Goal: Complete application form

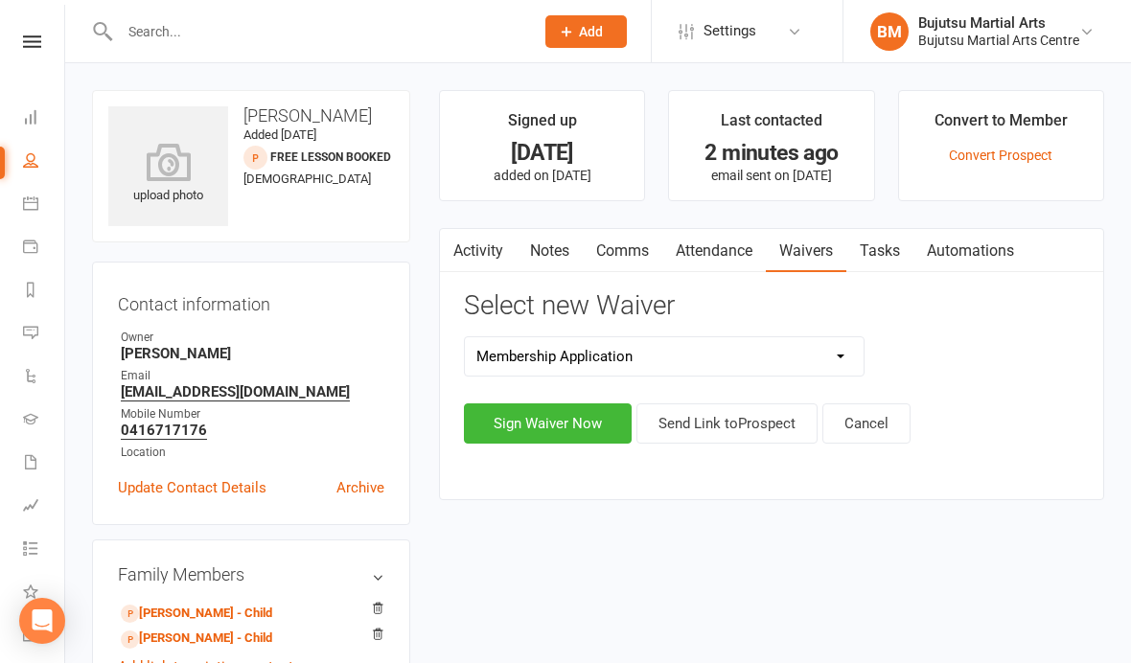
select select "272"
click at [542, 433] on button "Sign Waiver Now" at bounding box center [548, 423] width 168 height 40
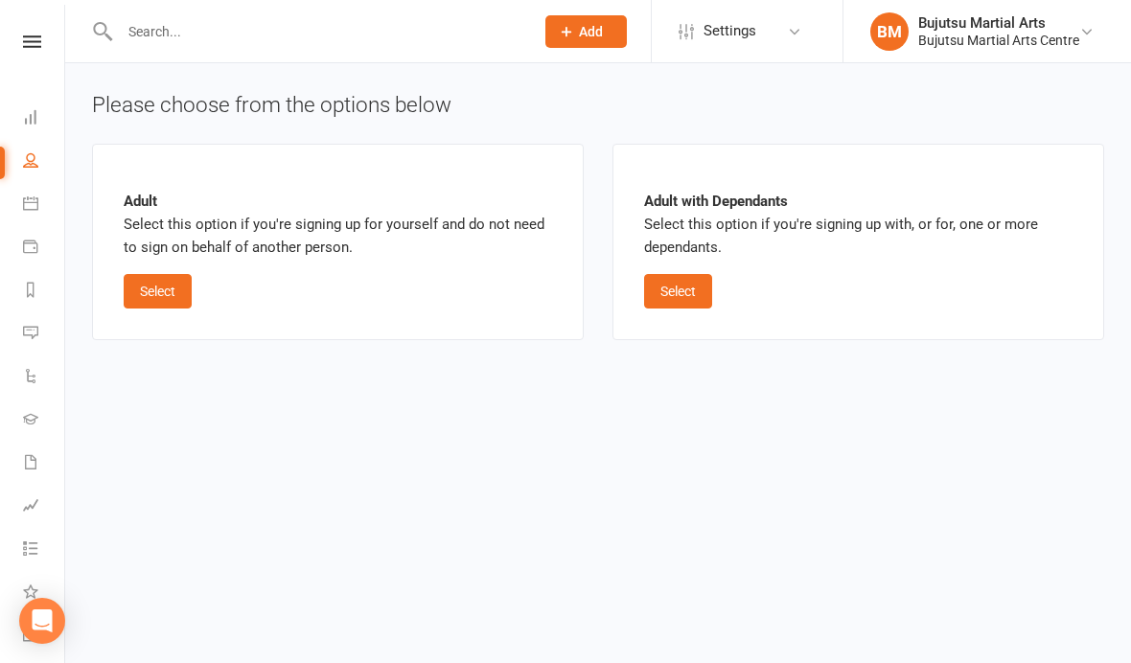
click at [689, 287] on button "Select" at bounding box center [678, 291] width 68 height 34
select select "bank_account"
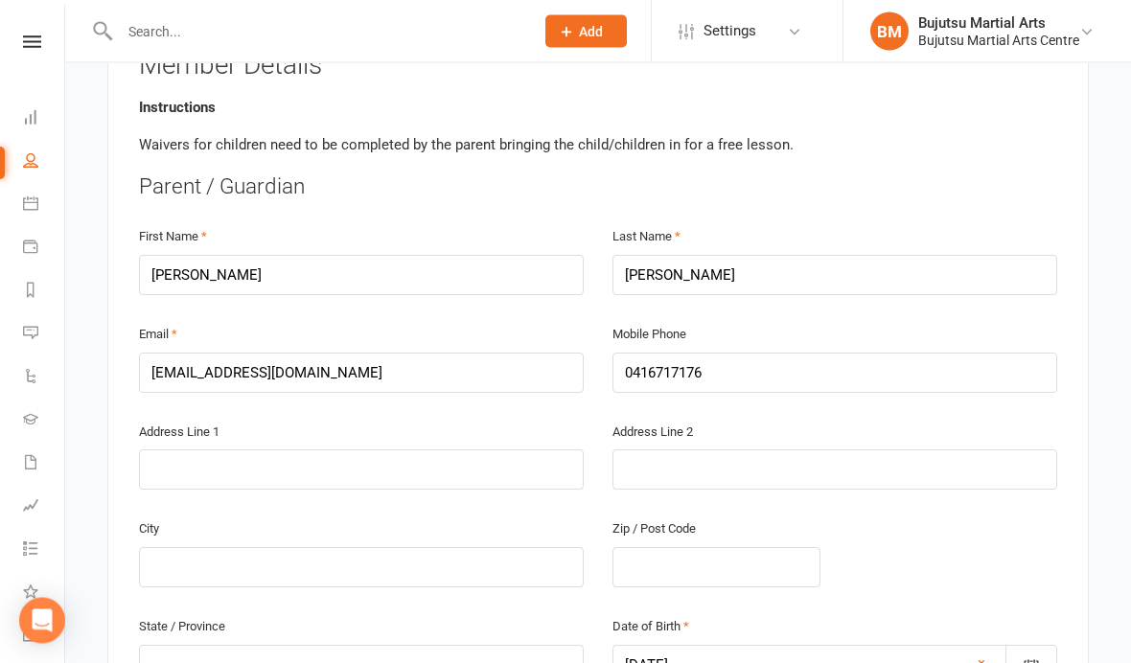
scroll to position [392, 0]
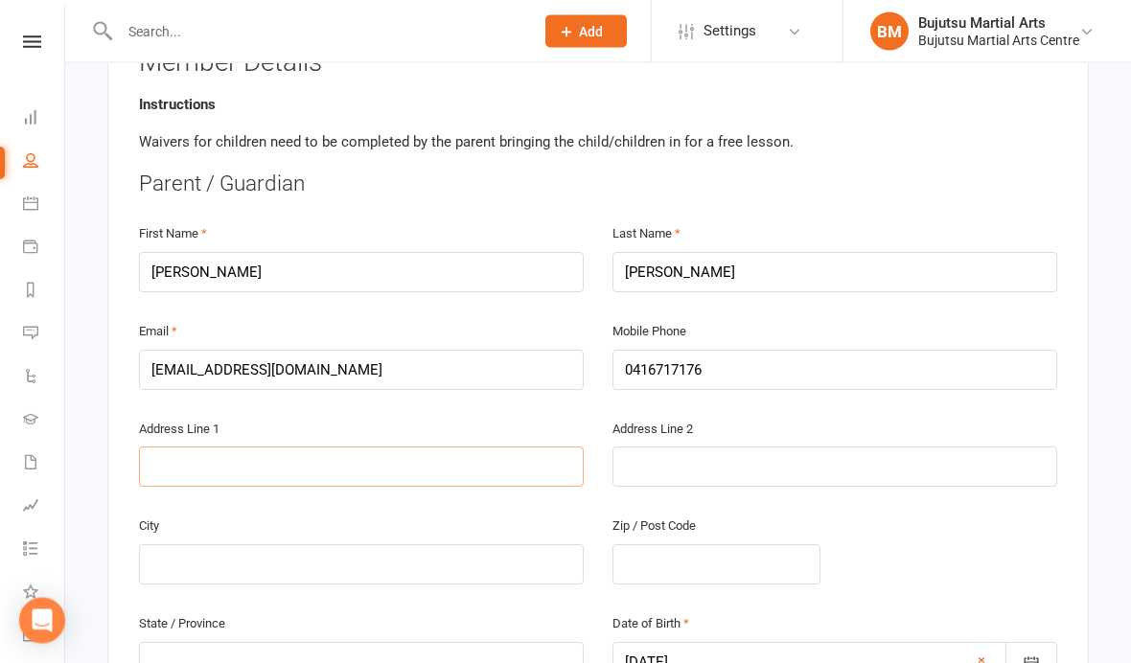
click at [356, 470] on input "text" at bounding box center [361, 467] width 445 height 40
type input "1"
type input "15"
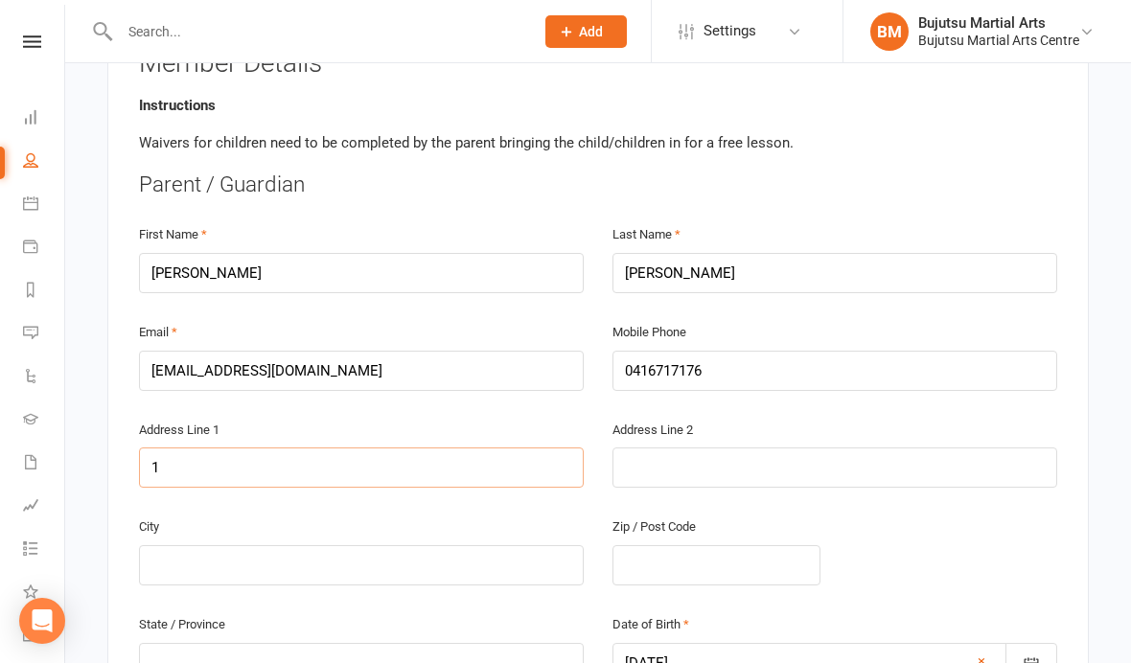
type input "15"
type input "15 G"
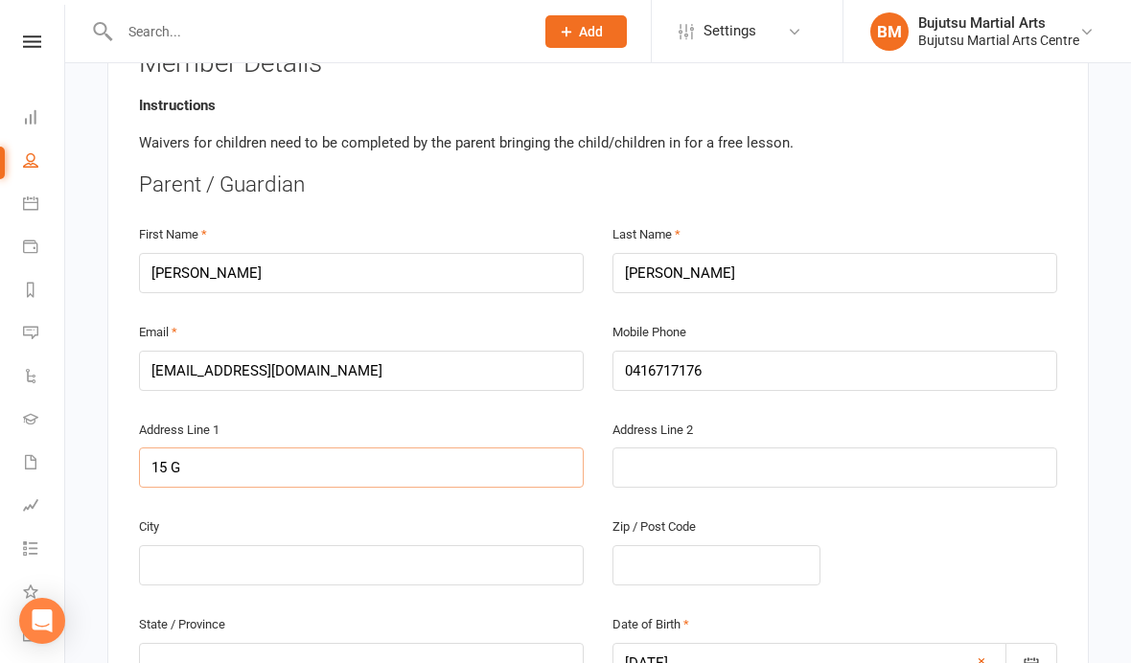
type input "15 Ge"
type input "15 Gel"
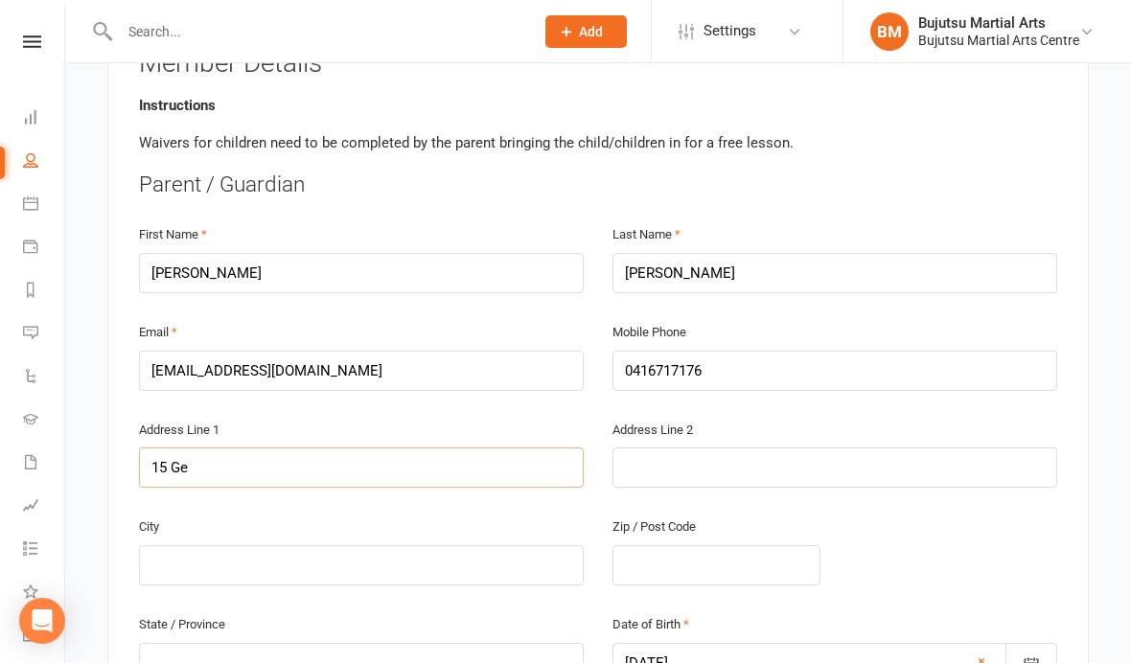
type input "15 Gel"
type input "15 Gell"
type input "15 Gelli"
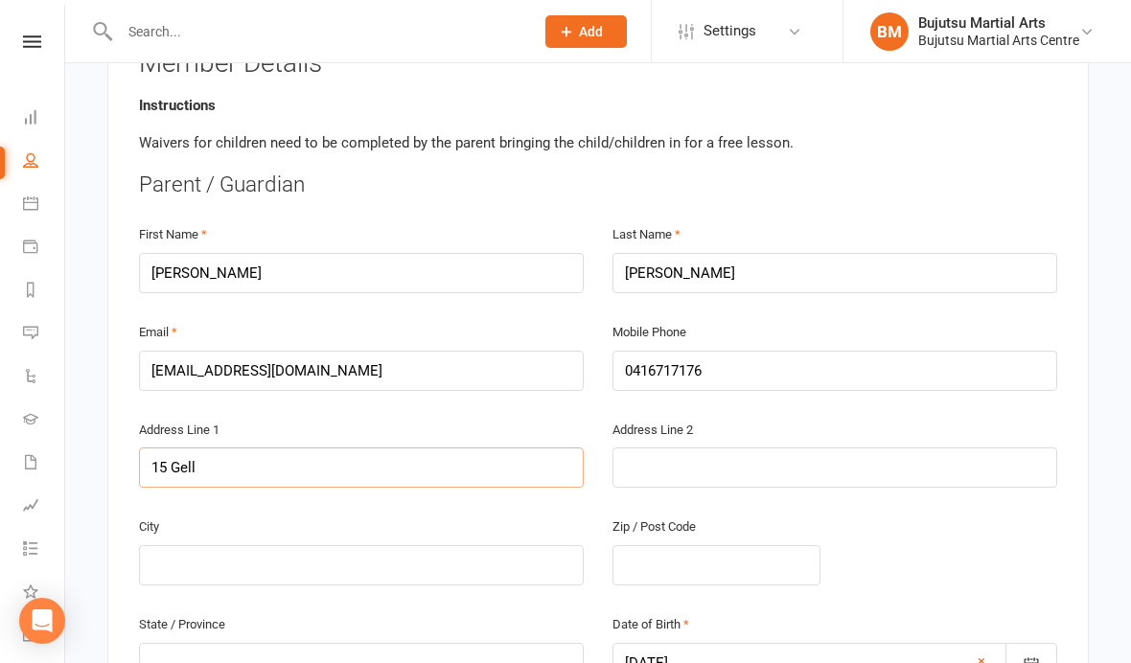
type input "15 Gelli"
type input "15 Gellib"
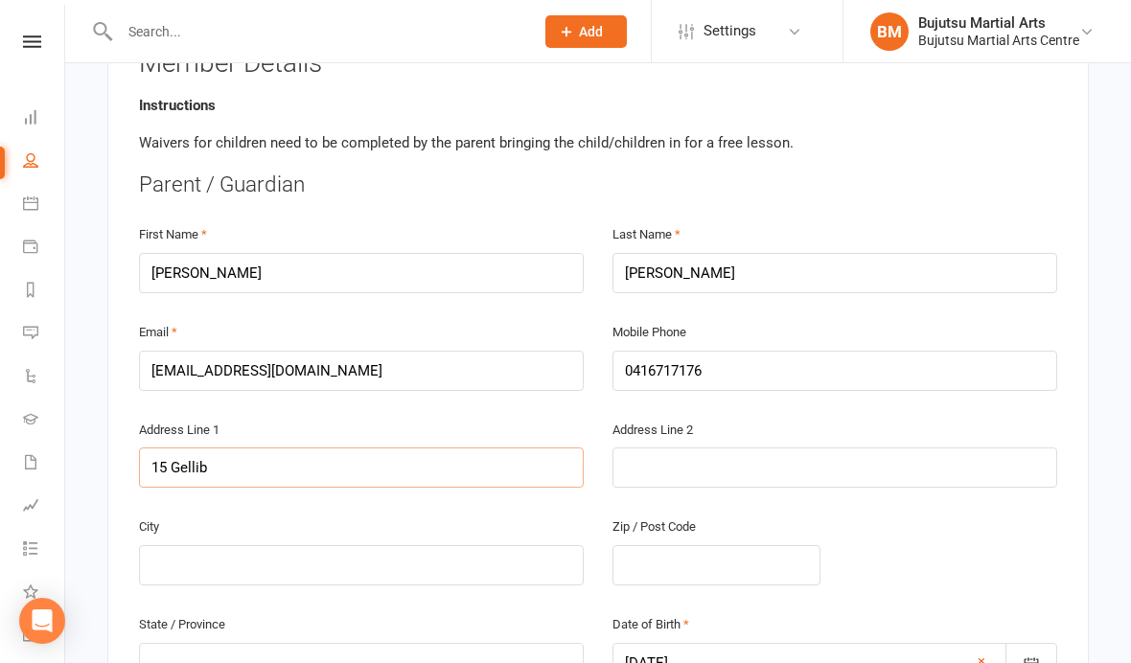
type input "15 Gellibr"
type input "15 Gellibra"
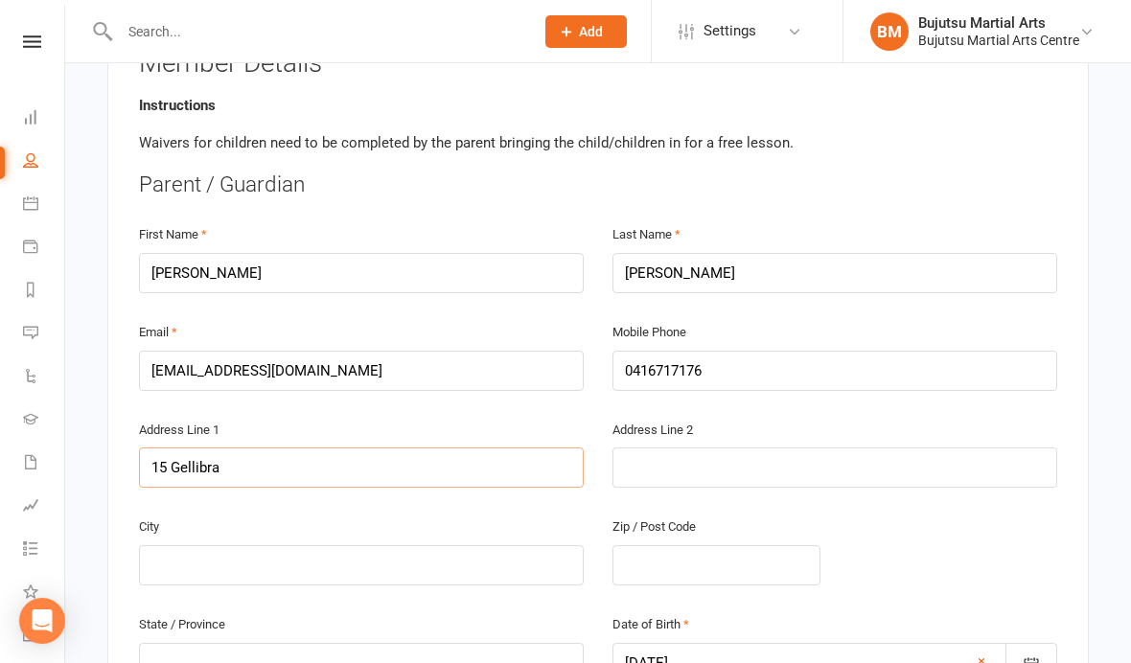
type input "15 Gellibra"
type input "15 Gellibran"
type input "15 Gellibrand"
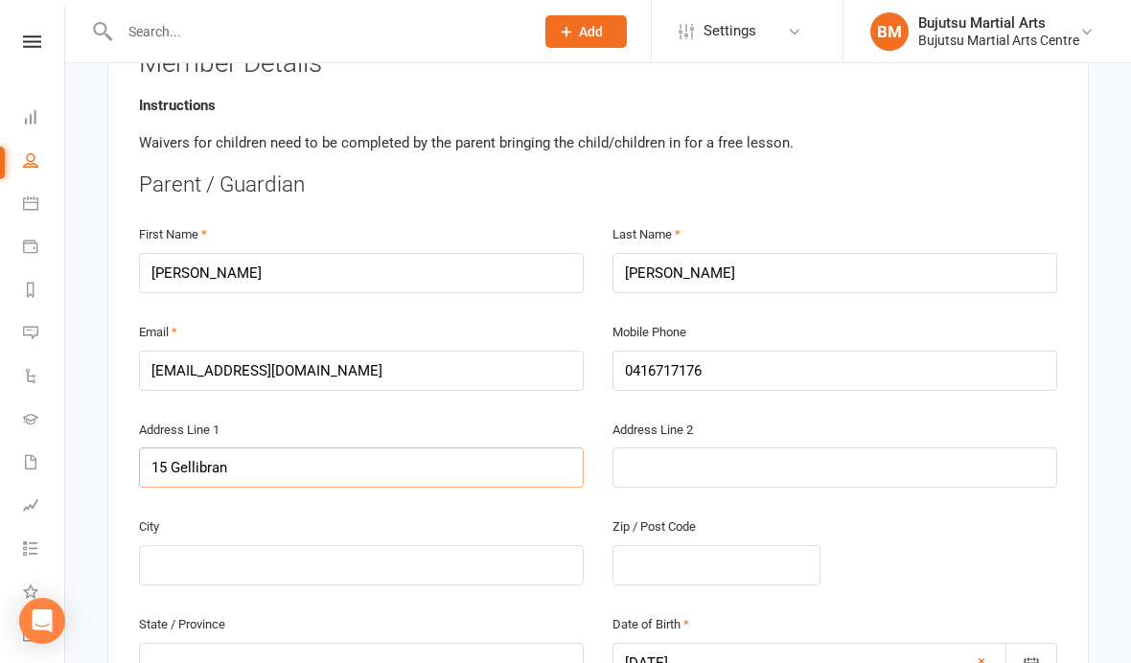
type input "15 Gellibrand"
type input "15 Gellibrand R"
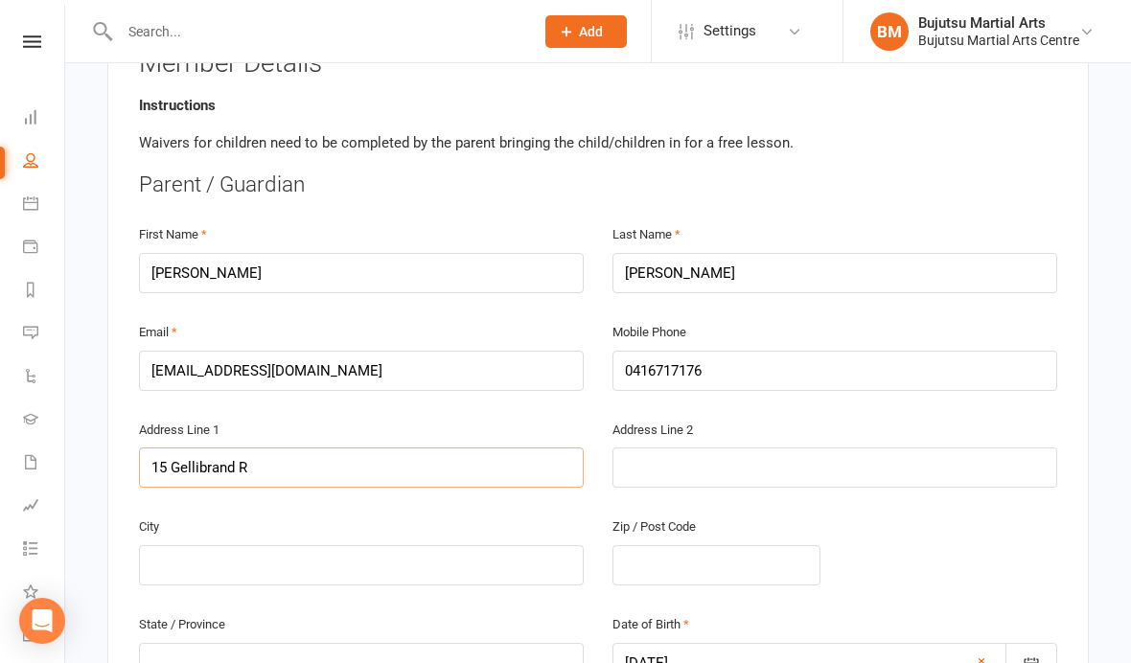
type input "[STREET_ADDRESS]"
click at [422, 562] on input "text" at bounding box center [361, 565] width 445 height 40
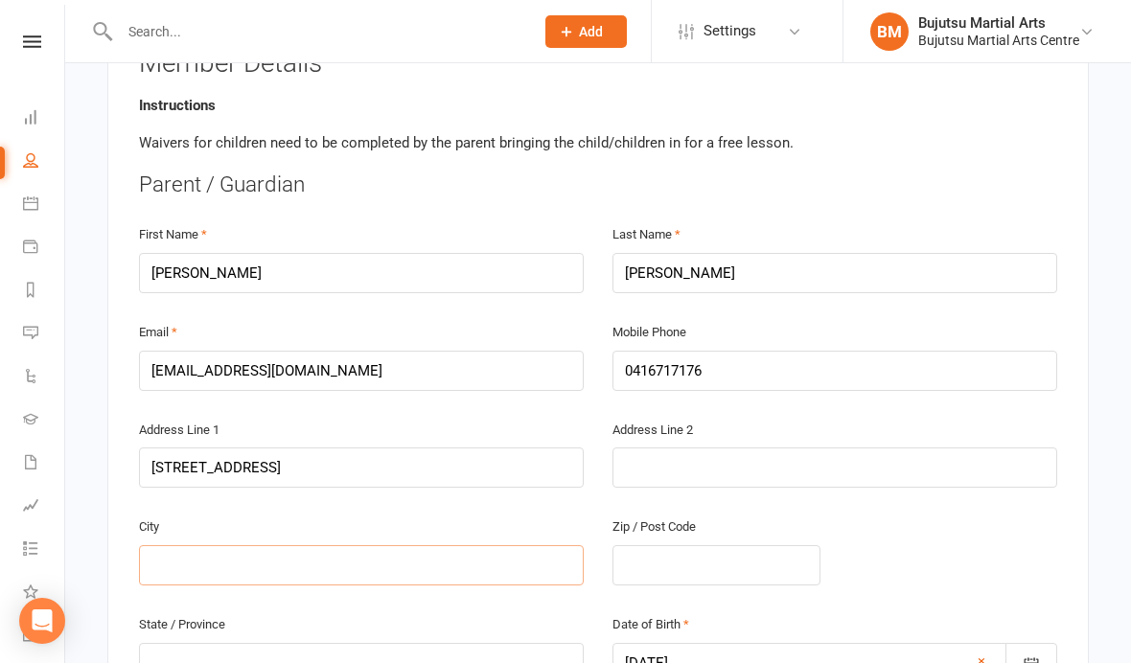
type input "E"
type input "Ed"
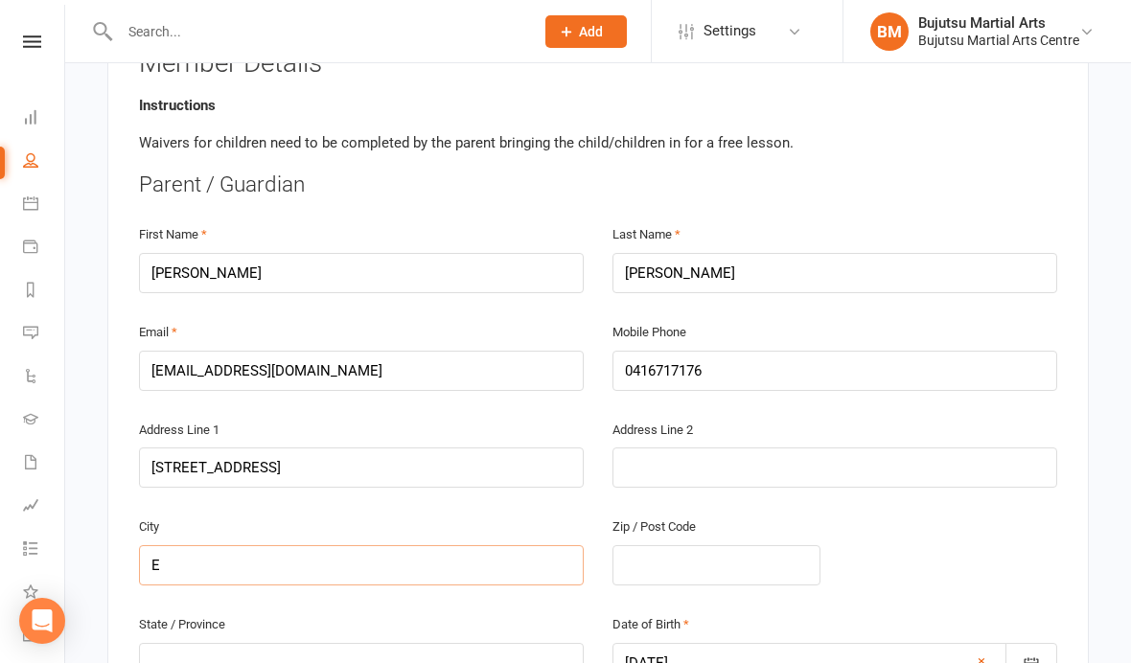
type input "Ed"
type input "Edm"
type input "Edmo"
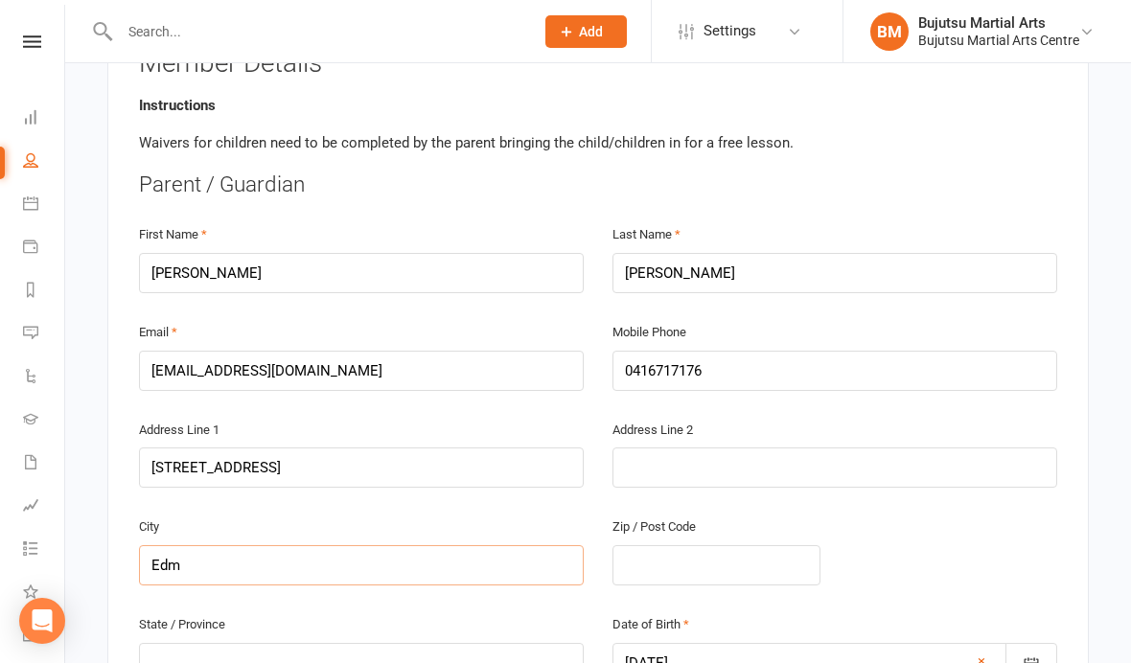
type input "Edmo"
type input "[PERSON_NAME]"
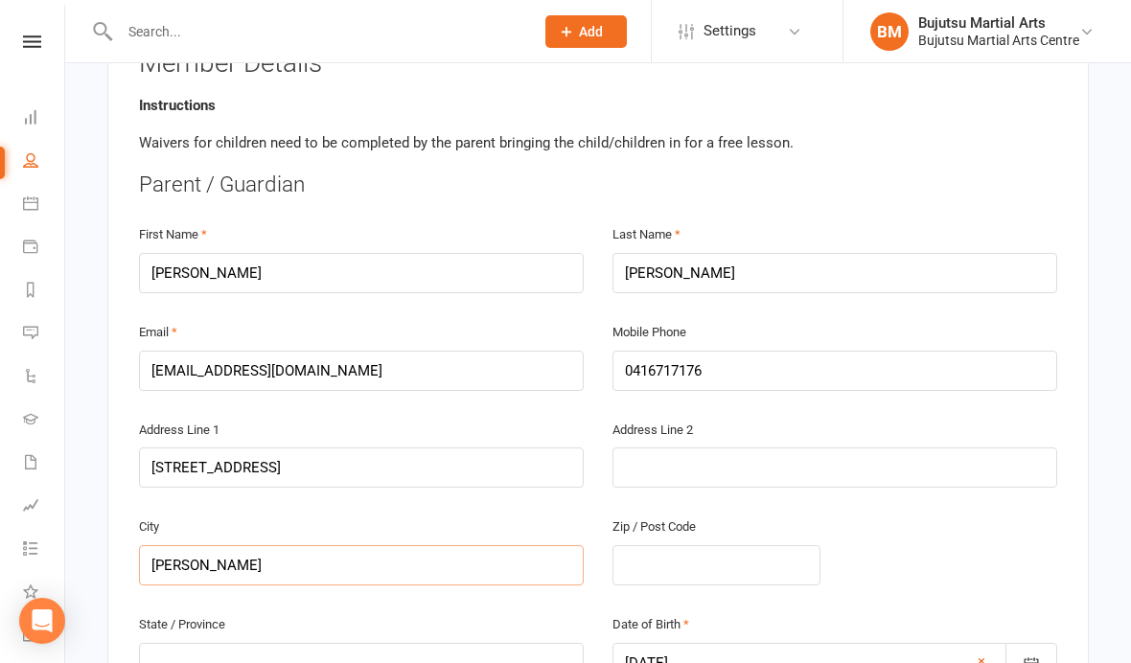
type input "[PERSON_NAME]"
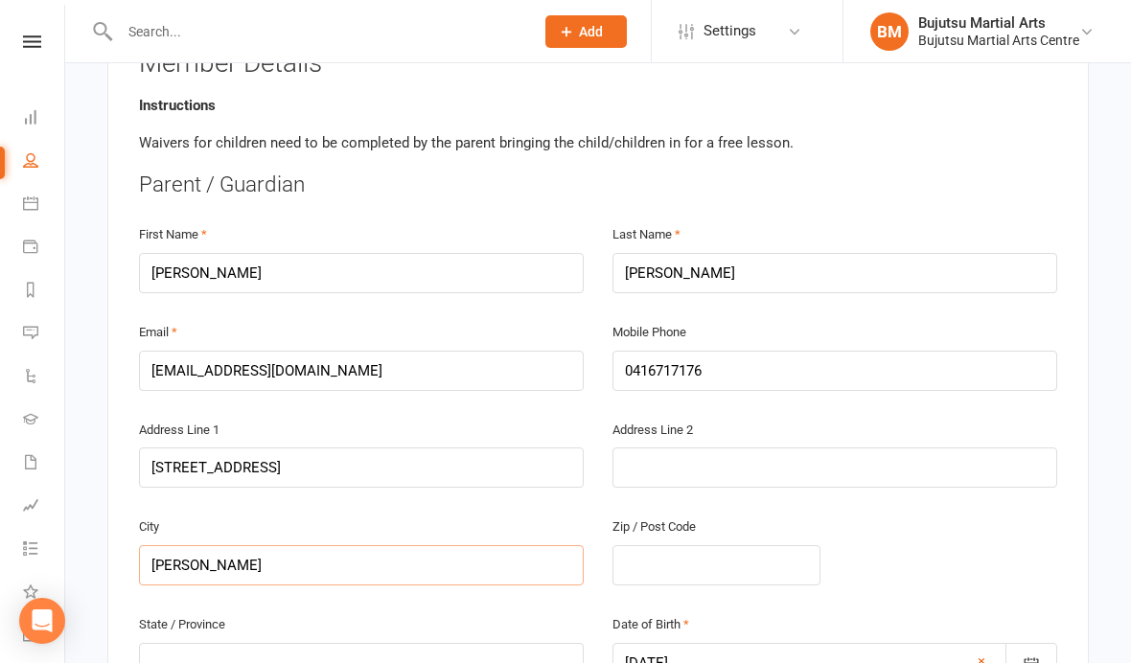
type input "[PERSON_NAME]"
type input "Edmondso"
type input "[PERSON_NAME]"
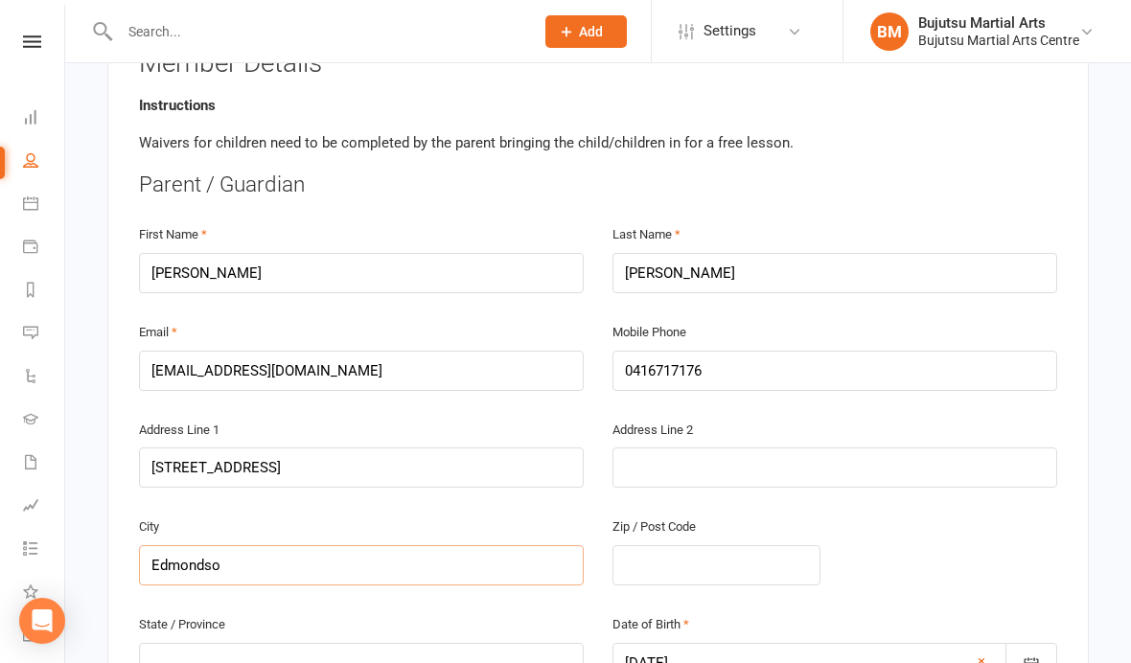
type input "[PERSON_NAME]"
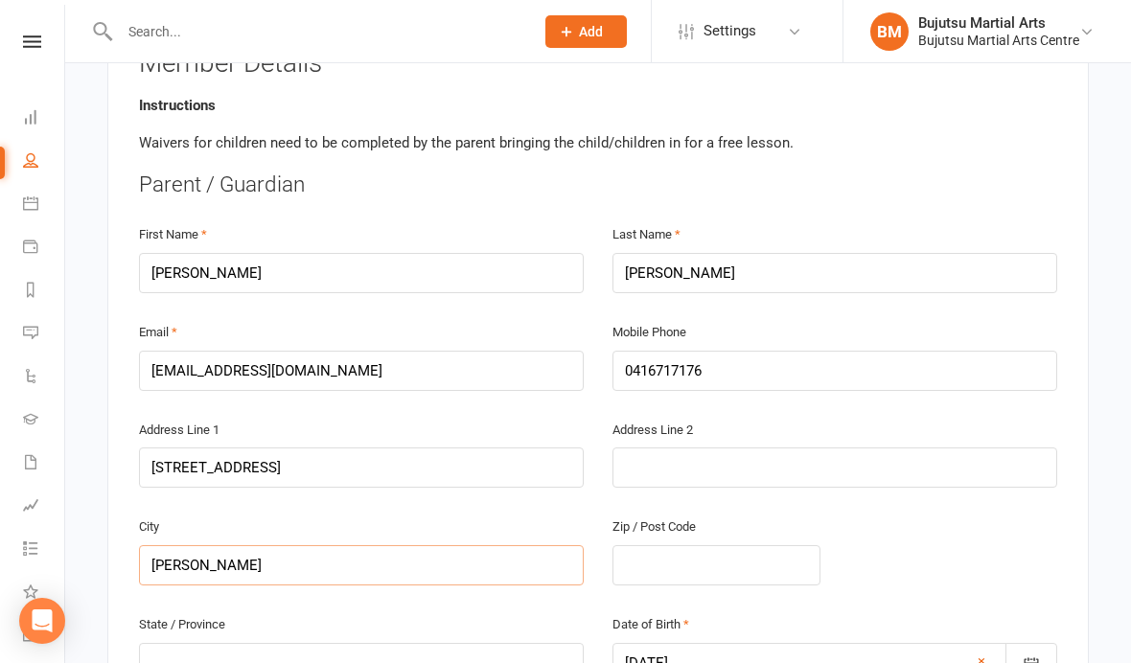
type input "[PERSON_NAME]"
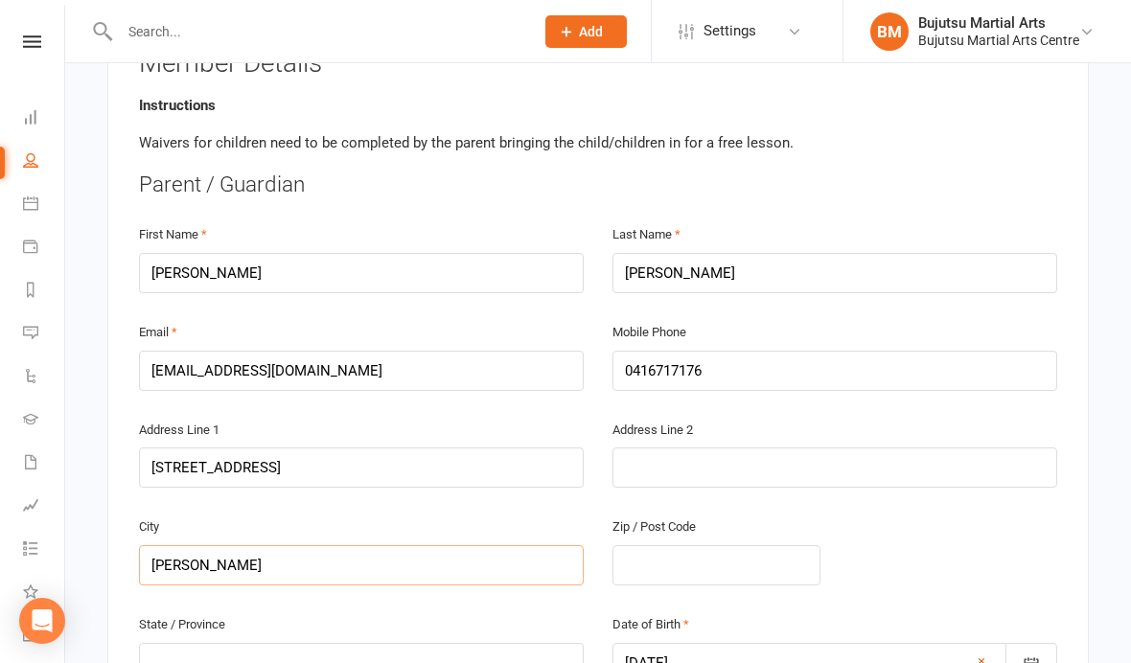
type input "[PERSON_NAME]"
type input "[PERSON_NAME][GEOGRAPHIC_DATA]"
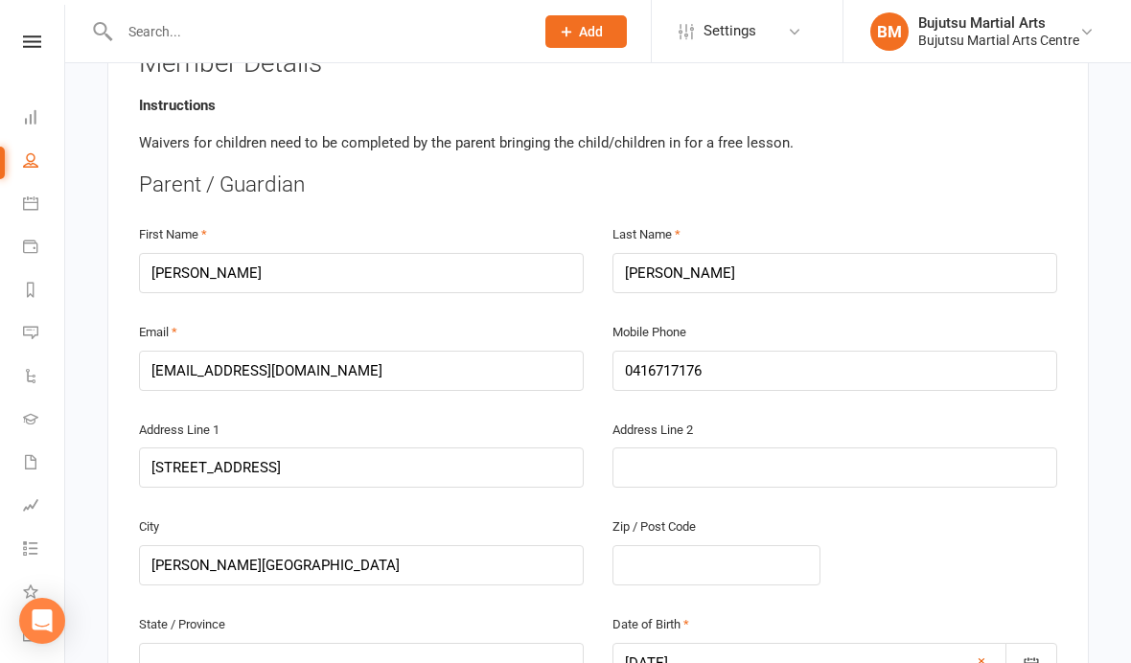
click at [706, 565] on input "text" at bounding box center [716, 565] width 208 height 40
type input "2"
type input "21"
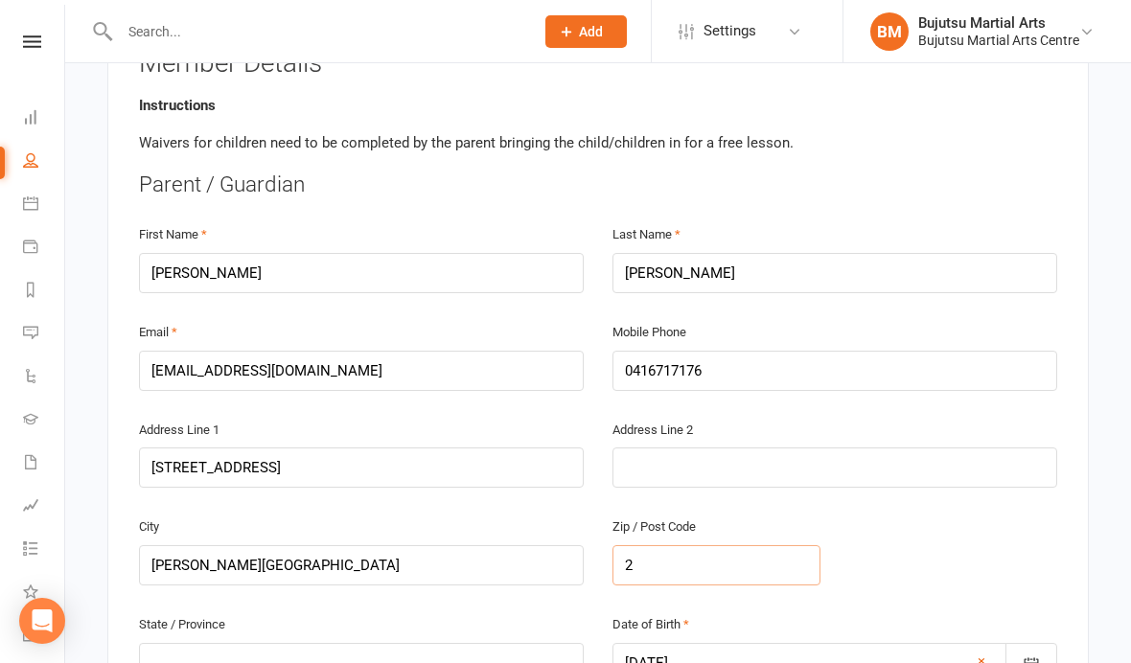
type input "21"
type input "217"
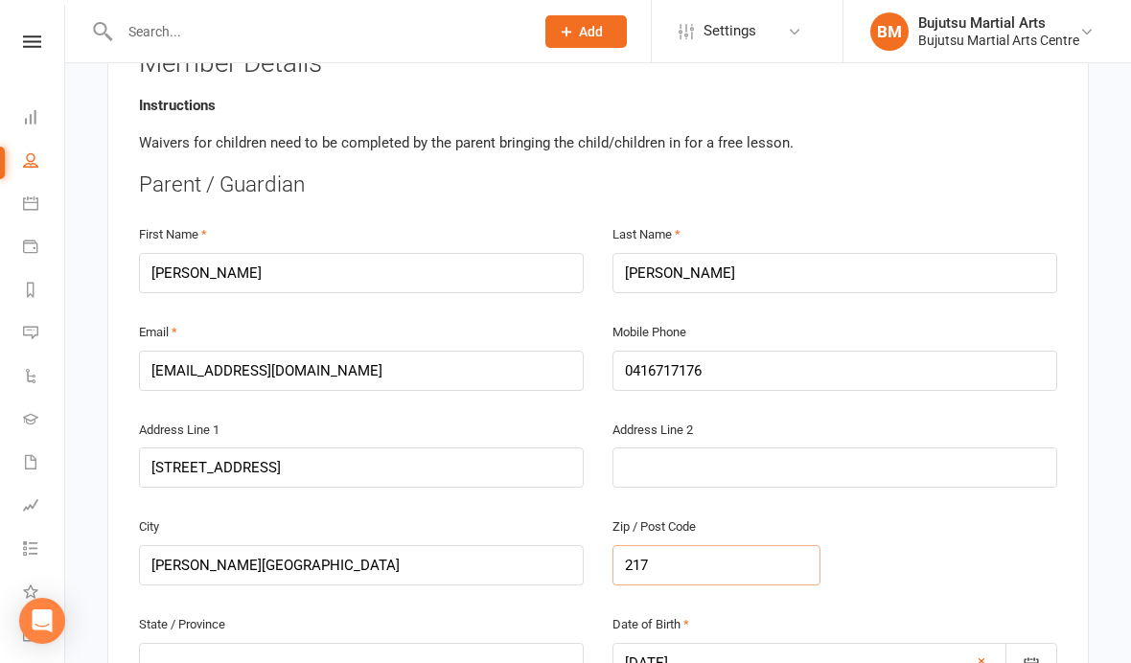
type input "2174"
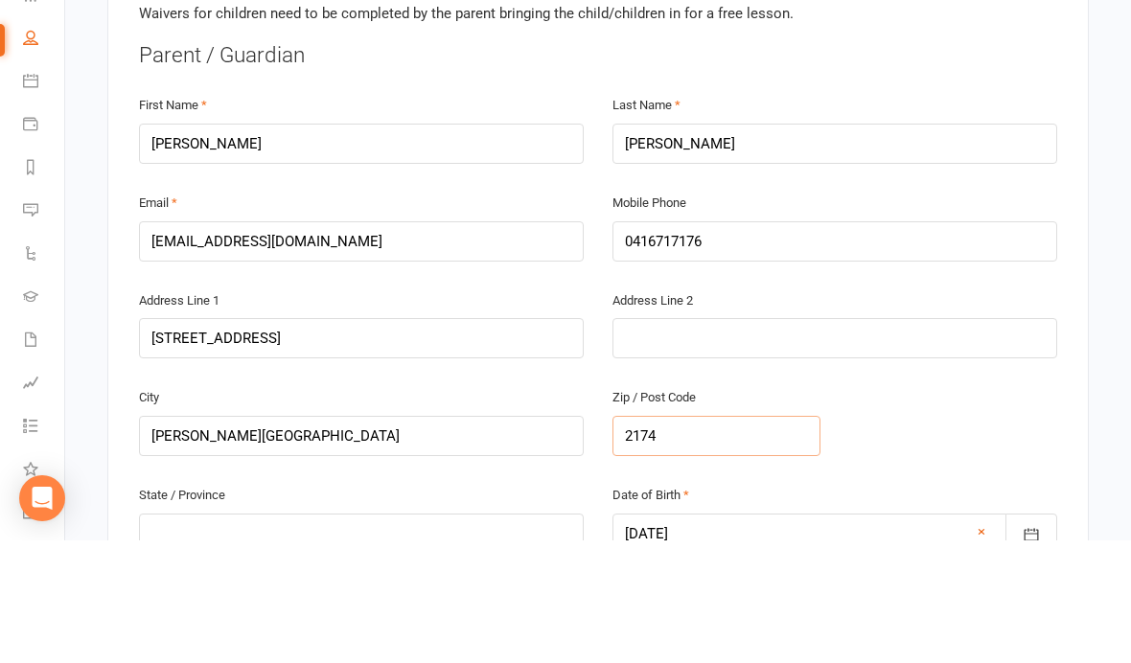
scroll to position [408, 0]
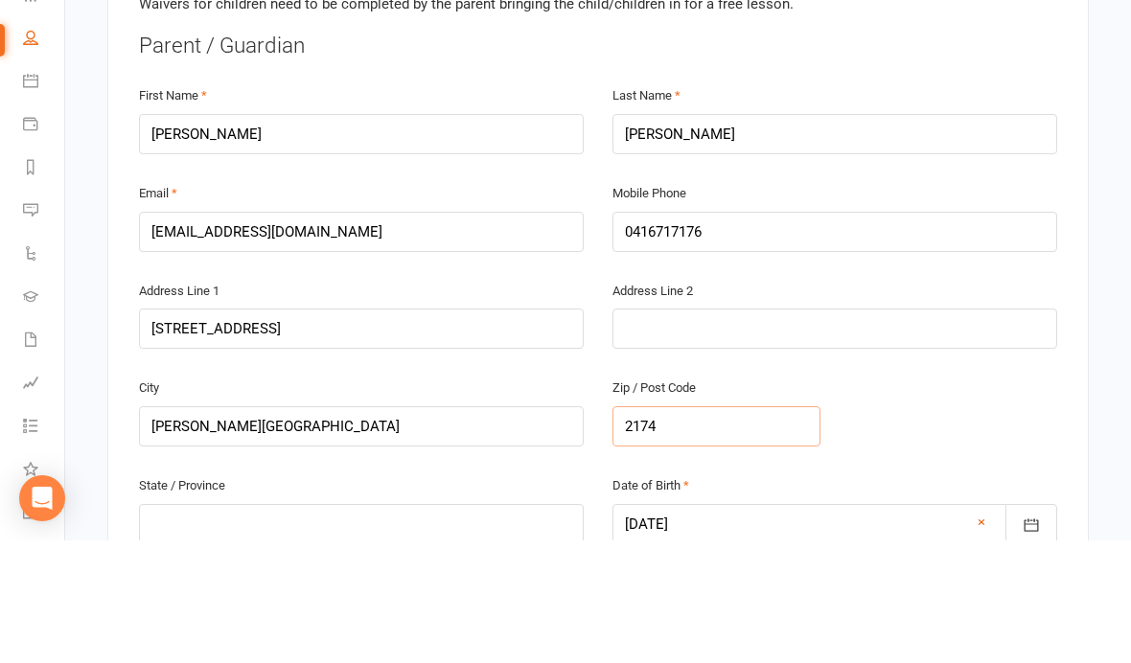
type input "2174"
click at [386, 627] on input "text" at bounding box center [361, 647] width 445 height 40
type input "N"
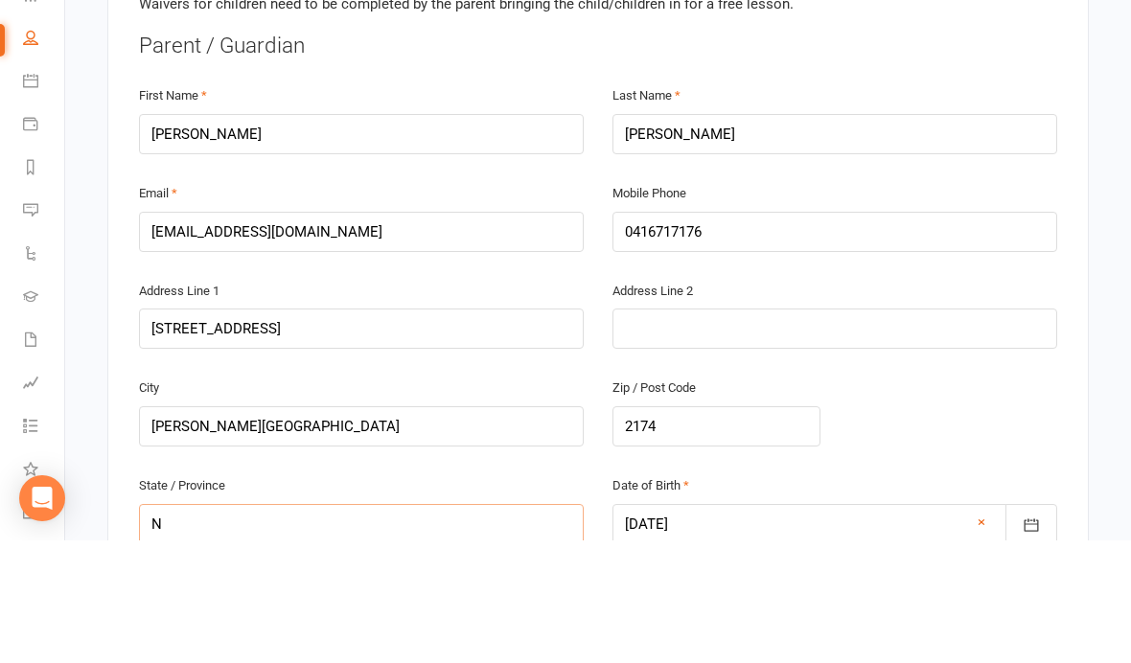
type input "NS"
type input "[GEOGRAPHIC_DATA]"
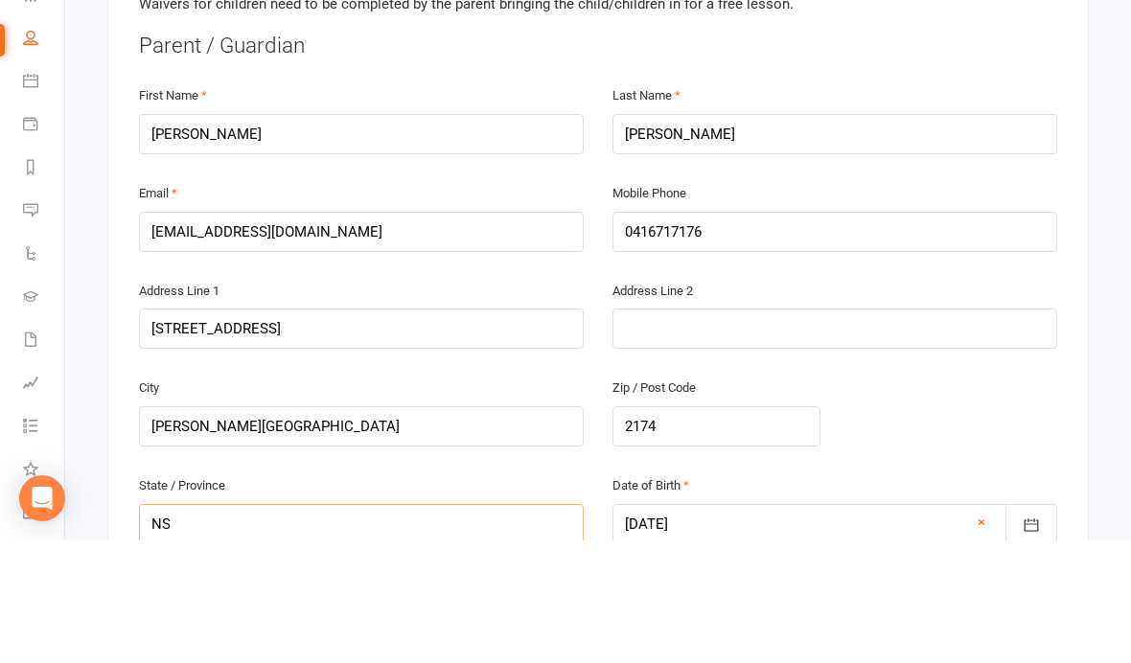
type input "[GEOGRAPHIC_DATA]"
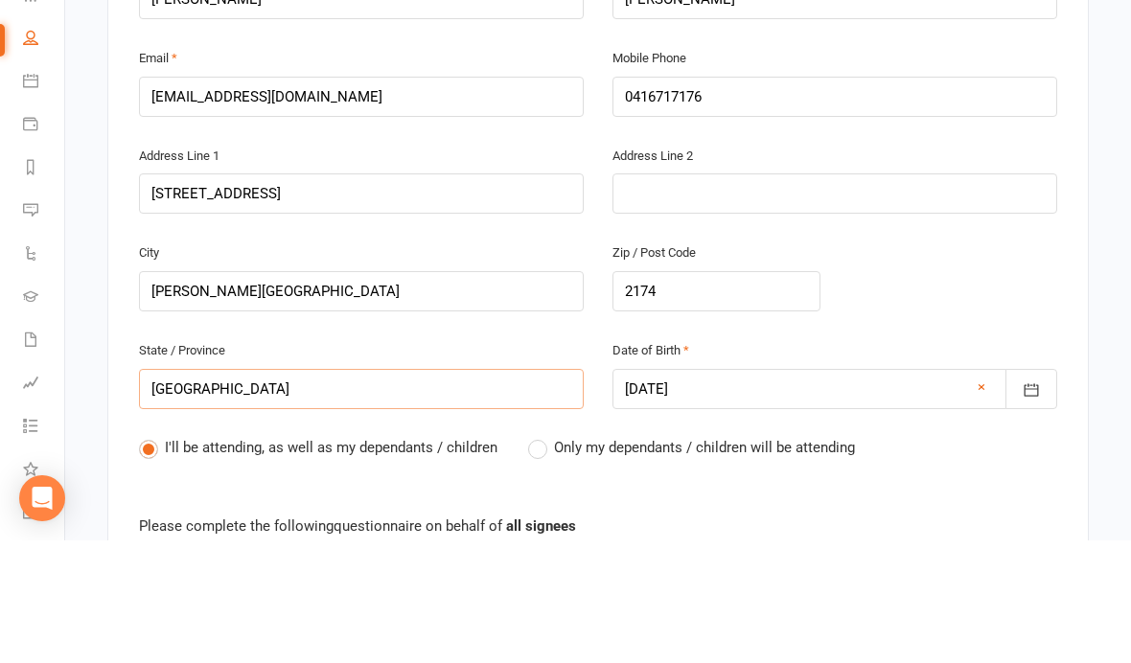
scroll to position [550, 0]
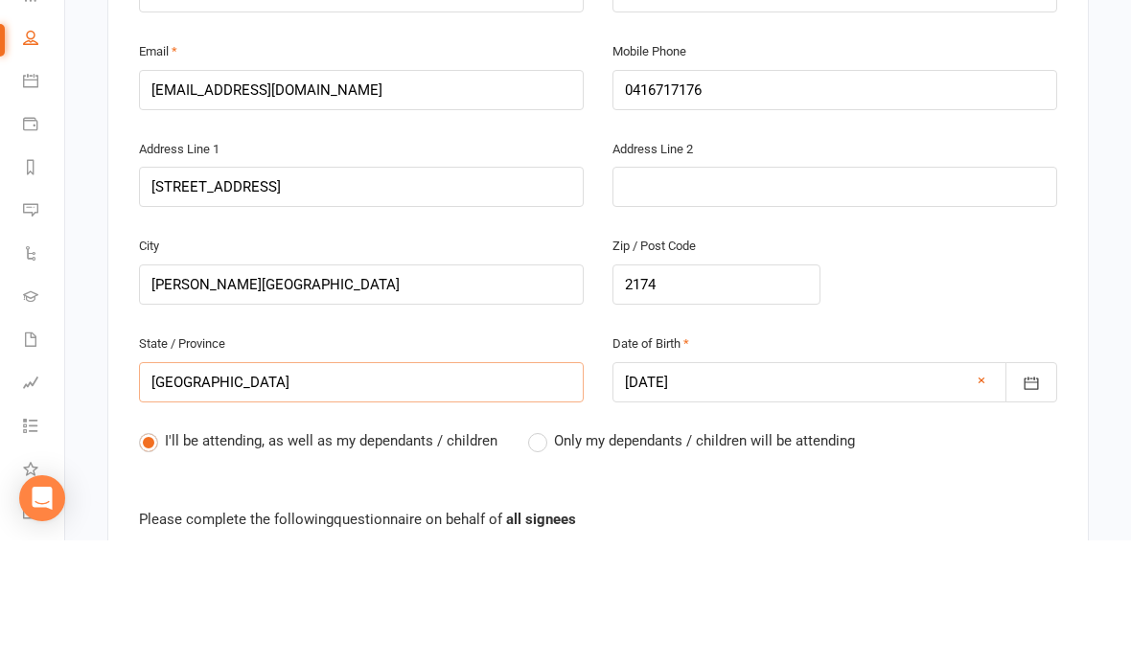
type input "[GEOGRAPHIC_DATA]"
click at [544, 552] on label "Only my dependants / children will be attending" at bounding box center [691, 563] width 327 height 23
click at [540, 552] on input "Only my dependants / children will be attending" at bounding box center [534, 552] width 12 height 0
radio input "true"
radio input "false"
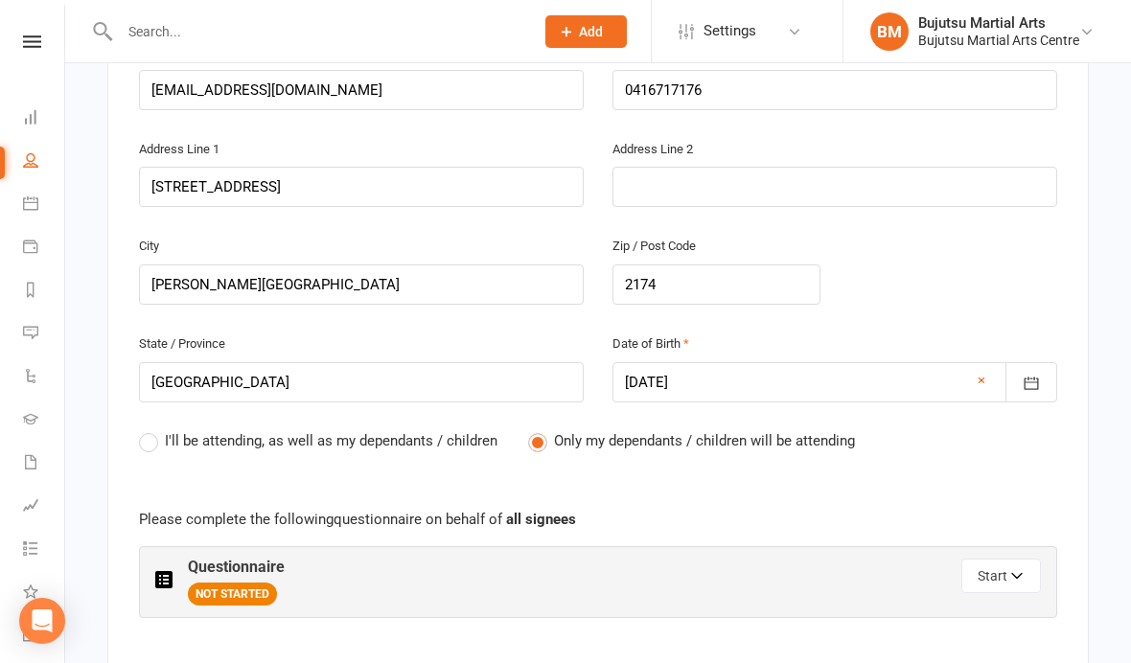
click at [1005, 566] on button "Start" at bounding box center [1001, 576] width 80 height 34
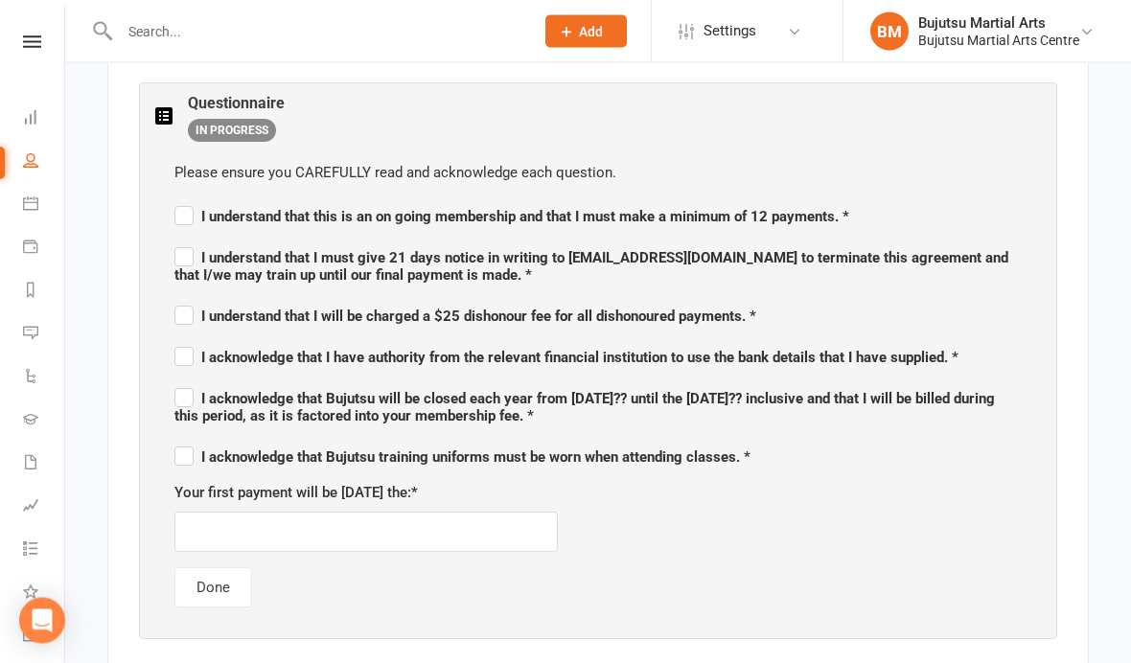
scroll to position [1141, 0]
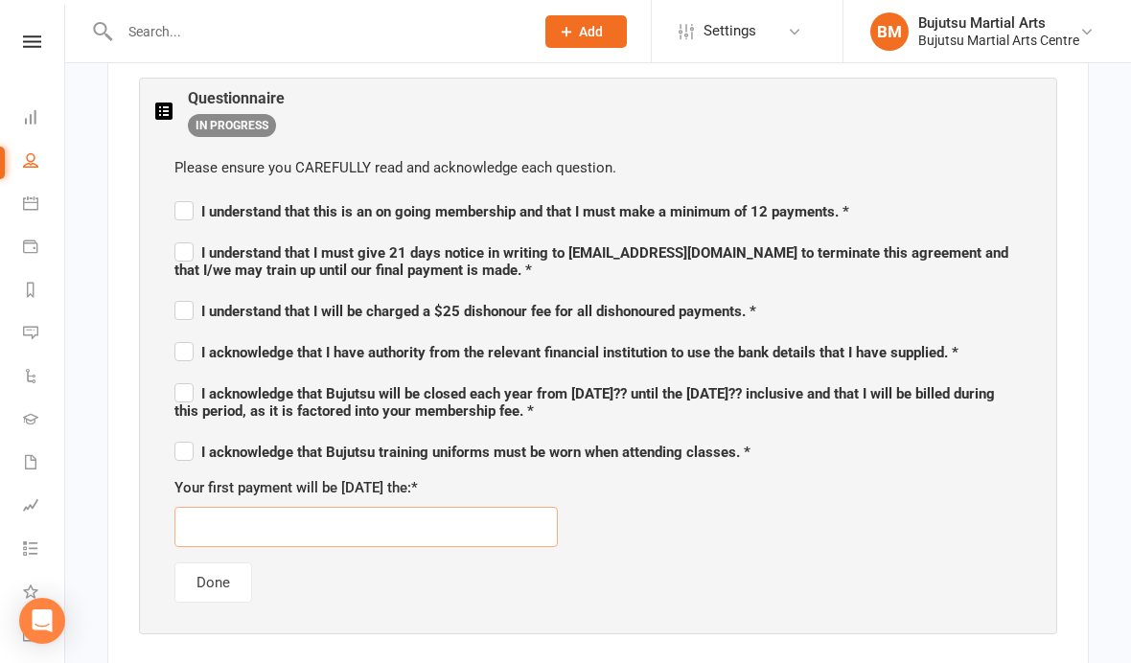
click at [494, 518] on input "text" at bounding box center [365, 527] width 383 height 40
type input "[DATE]"
click at [789, 563] on div "Please ensure you CAREFULLY read and acknowledge each question. I understand th…" at bounding box center [597, 379] width 885 height 485
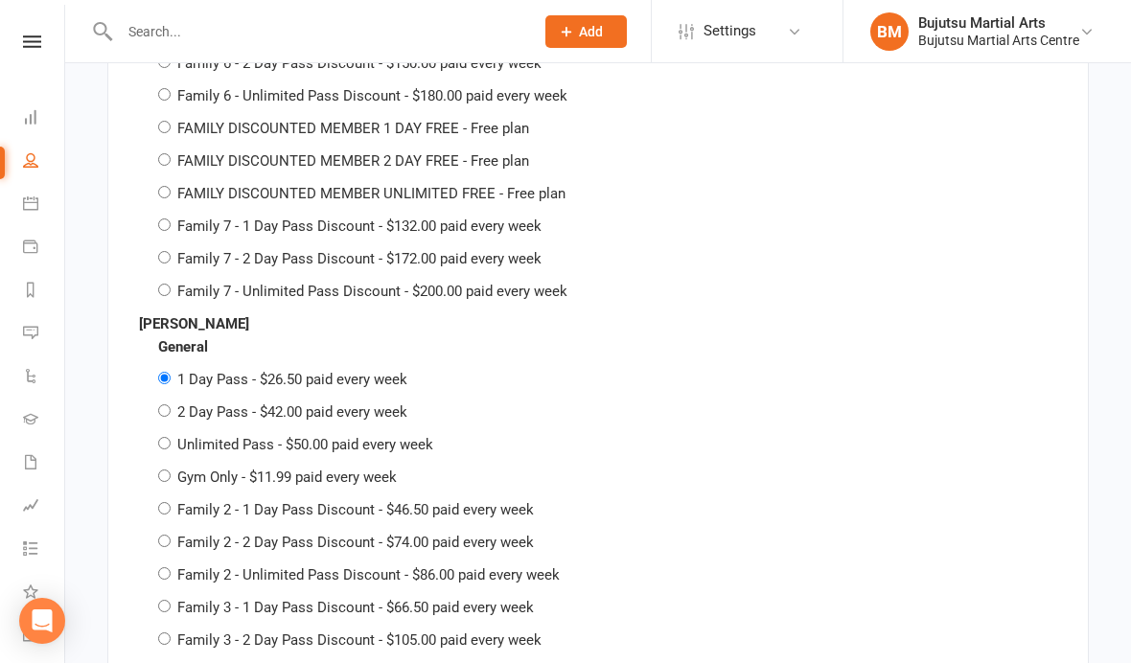
scroll to position [4215, 0]
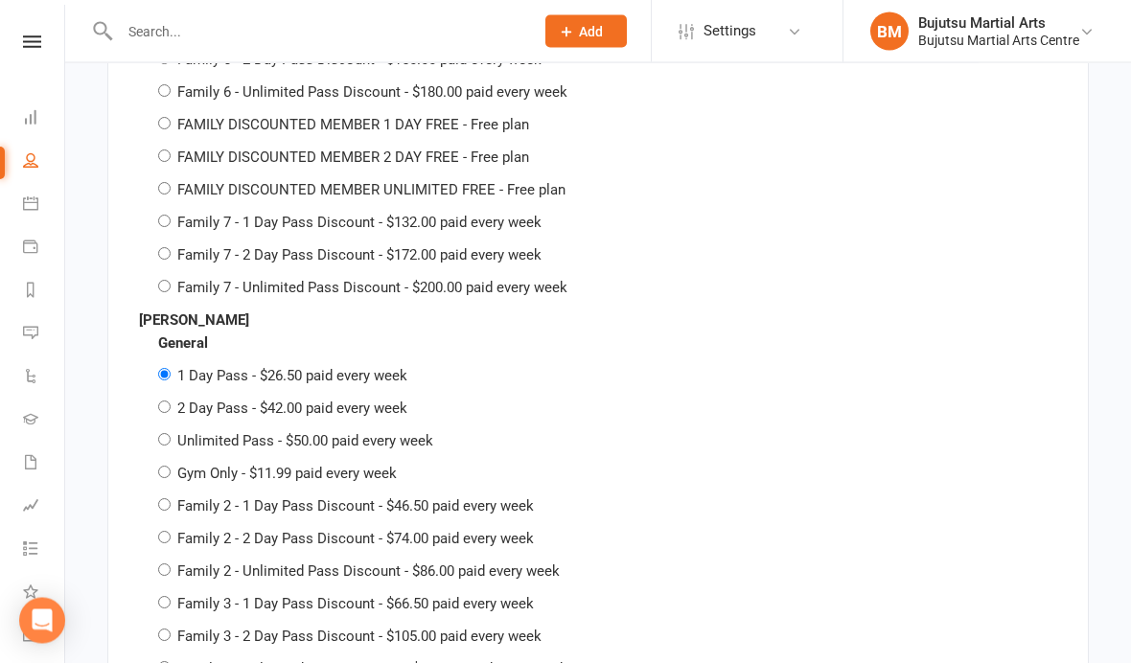
click at [495, 498] on label "Family 2 - 1 Day Pass Discount - $46.50 paid every week" at bounding box center [355, 506] width 356 height 17
click at [171, 499] on input "Family 2 - 1 Day Pass Discount - $46.50 paid every week" at bounding box center [164, 505] width 12 height 12
radio input "true"
radio input "false"
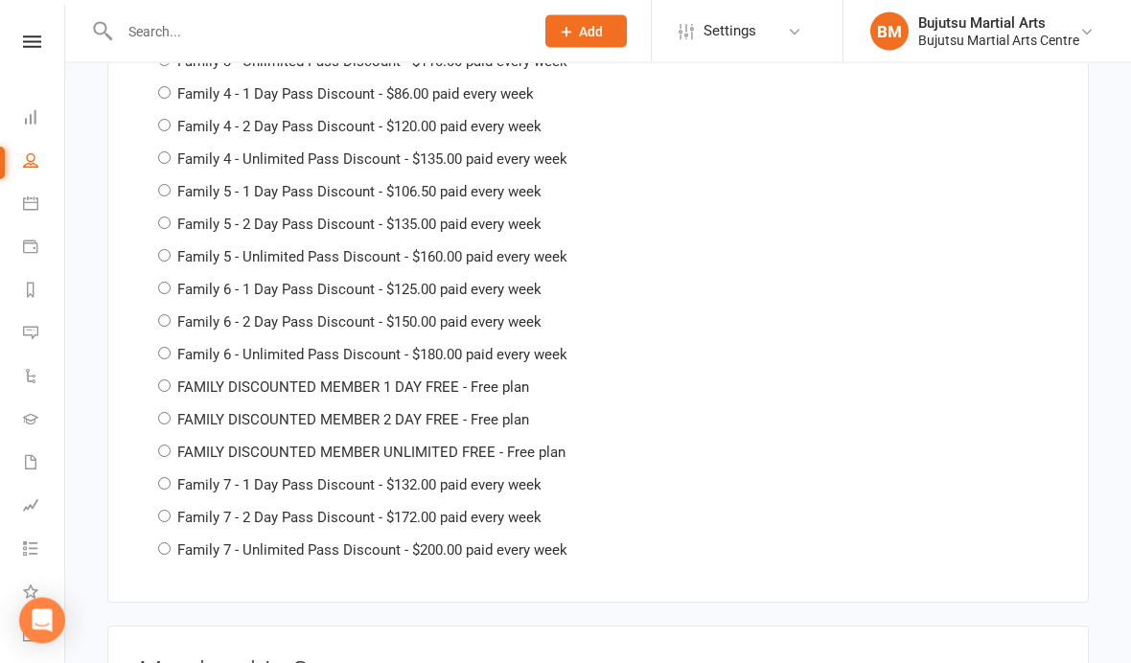
scroll to position [5699, 0]
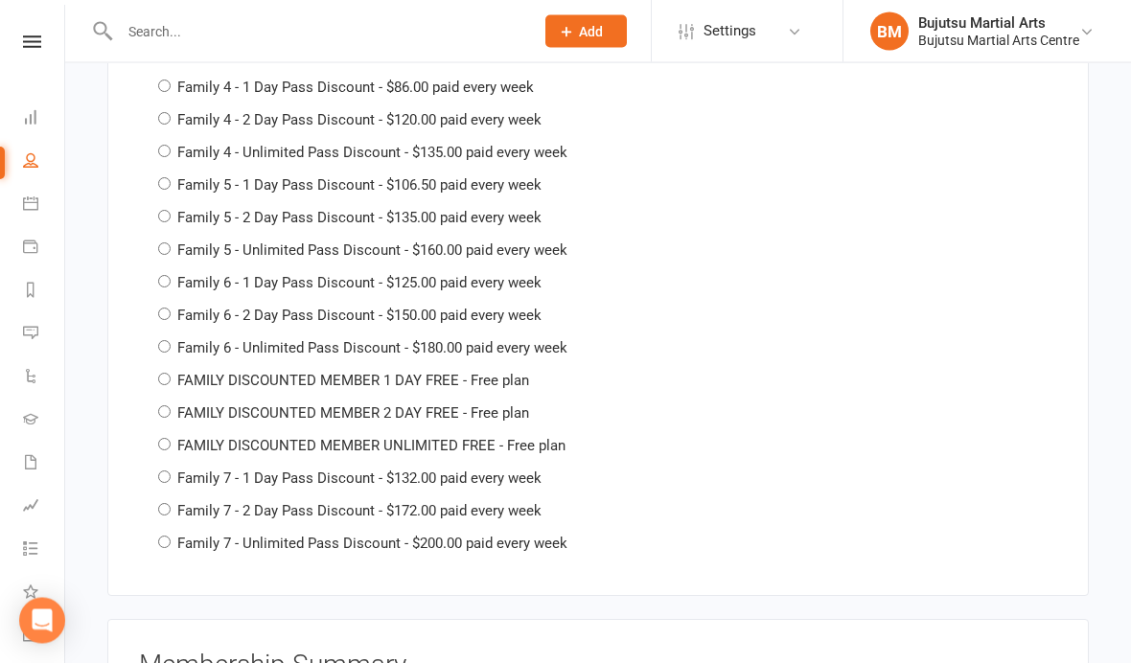
click at [512, 373] on label "FAMILY DISCOUNTED MEMBER 1 DAY FREE - Free plan" at bounding box center [353, 381] width 352 height 17
click at [171, 374] on input "FAMILY DISCOUNTED MEMBER 1 DAY FREE - Free plan" at bounding box center [164, 380] width 12 height 12
radio input "true"
radio input "false"
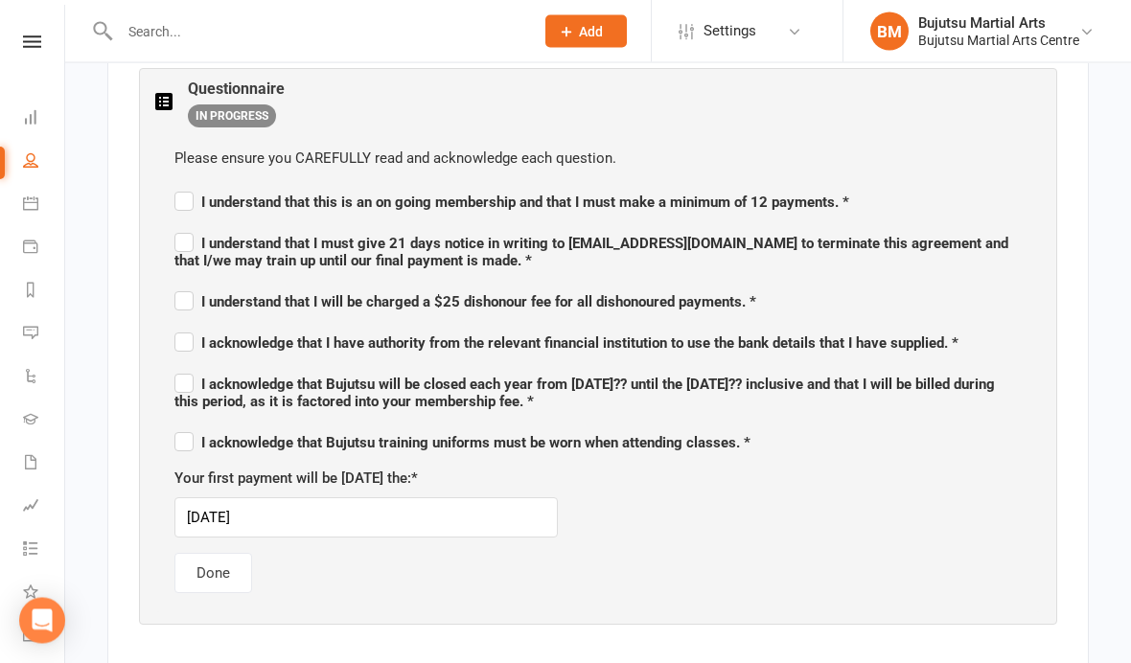
scroll to position [1172, 0]
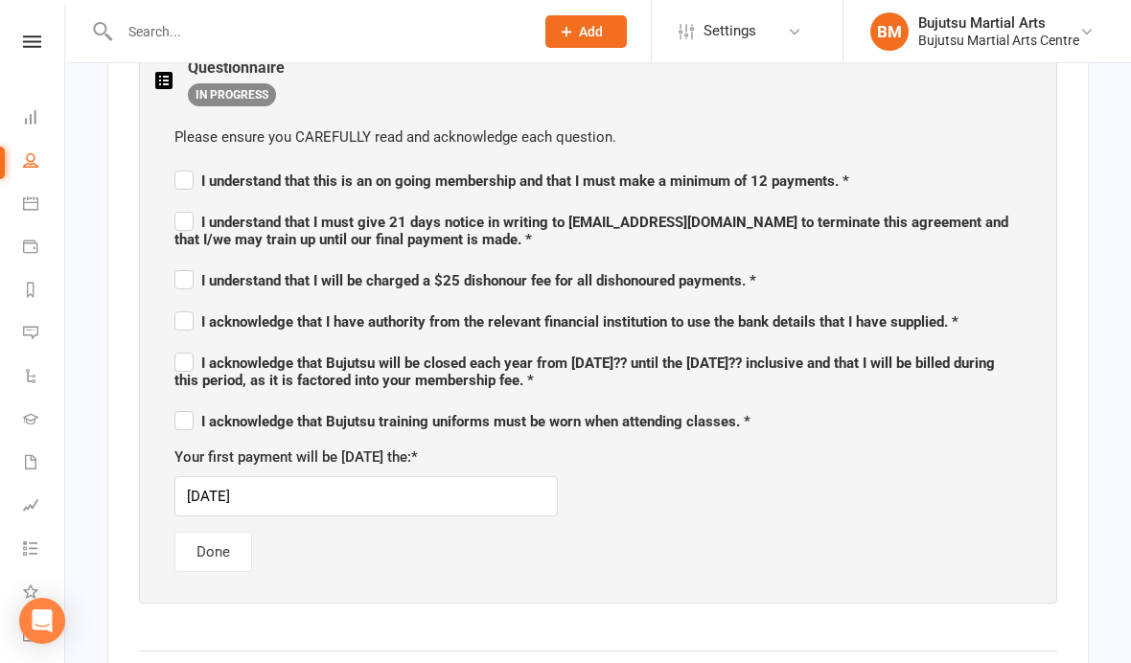
click at [180, 167] on span "I understand that this is an on going membership and that I must make a minimum…" at bounding box center [511, 178] width 675 height 23
click at [180, 164] on input "I understand that this is an on going membership and that I must make a minimum…" at bounding box center [511, 164] width 675 height 0
checkbox input "true"
click at [180, 213] on label "I understand that I must give 21 days notice in writing to [EMAIL_ADDRESS][DOMA…" at bounding box center [597, 228] width 847 height 40
click at [180, 205] on input "I understand that I must give 21 days notice in writing to [EMAIL_ADDRESS][DOMA…" at bounding box center [597, 205] width 847 height 0
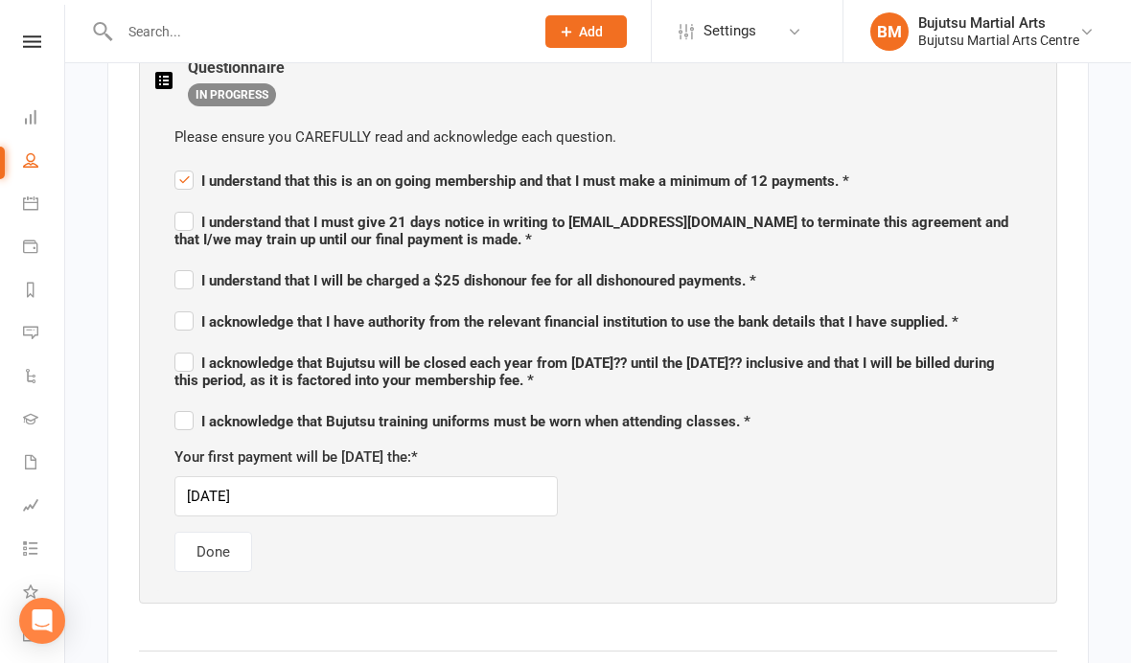
checkbox input "true"
click at [184, 267] on label "I understand that I will be charged a $25 dishonour fee for all dishonoured pay…" at bounding box center [465, 277] width 582 height 23
click at [184, 264] on input "I understand that I will be charged a $25 dishonour fee for all dishonoured pay…" at bounding box center [465, 264] width 582 height 0
checkbox input "true"
click at [179, 309] on label "I acknowledge that I have authority from the relevant financial institution to …" at bounding box center [566, 319] width 784 height 23
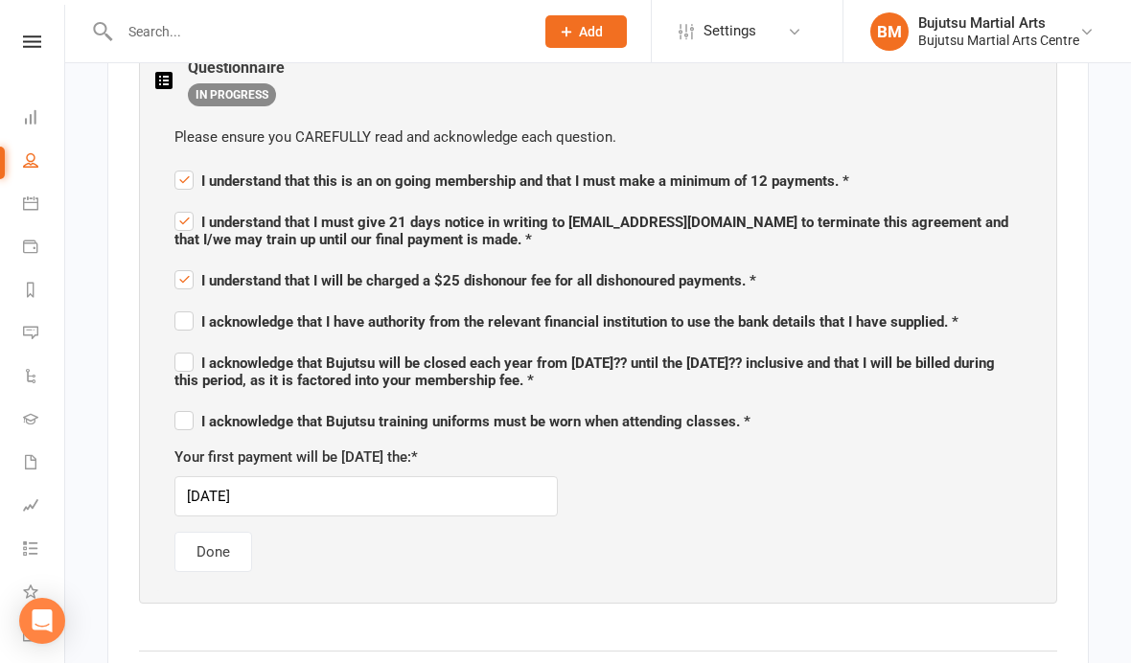
click at [179, 305] on input "I acknowledge that I have authority from the relevant financial institution to …" at bounding box center [566, 305] width 784 height 0
checkbox input "true"
click at [186, 346] on input "I acknowledge that Bujutsu will be closed each year from [DATE]?? until the [DA…" at bounding box center [597, 346] width 847 height 0
checkbox input "true"
click at [183, 412] on label "I acknowledge that Bujutsu training uniforms must be worn when attending classe…" at bounding box center [462, 418] width 576 height 23
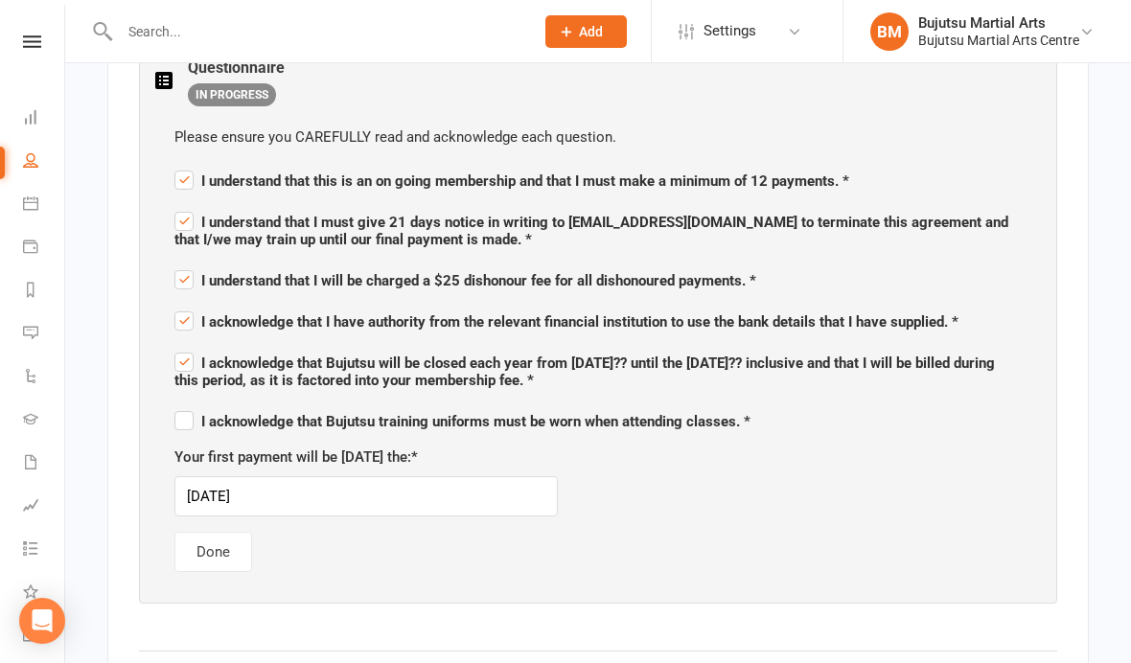
click at [183, 404] on input "I acknowledge that Bujutsu training uniforms must be worn when attending classe…" at bounding box center [462, 404] width 576 height 0
checkbox input "true"
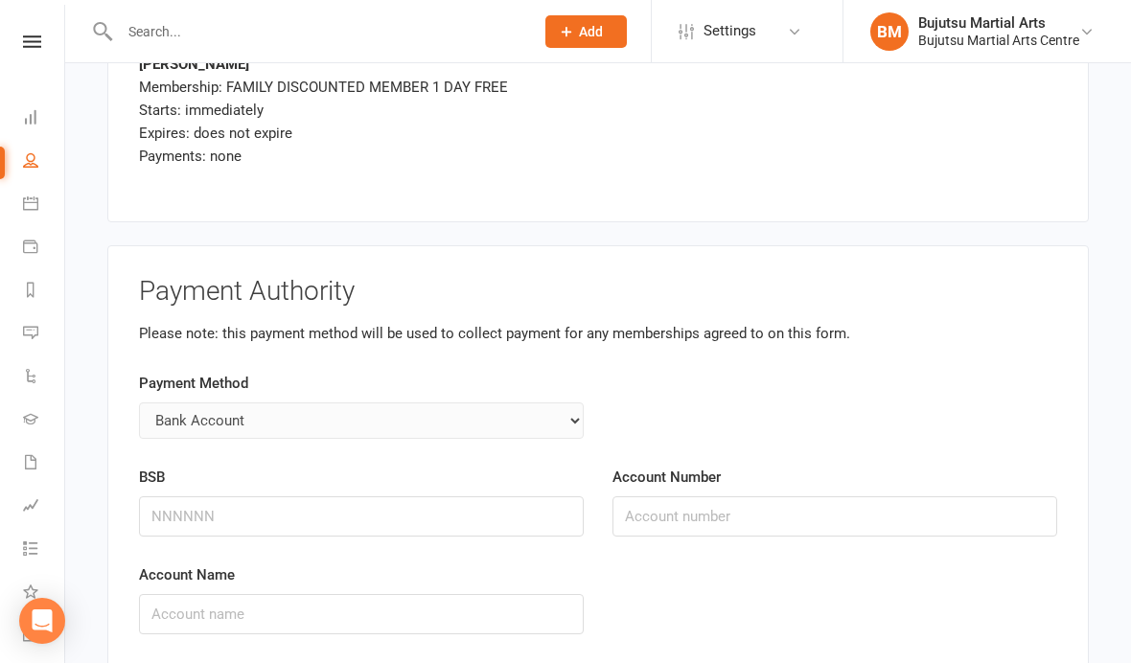
scroll to position [6488, 0]
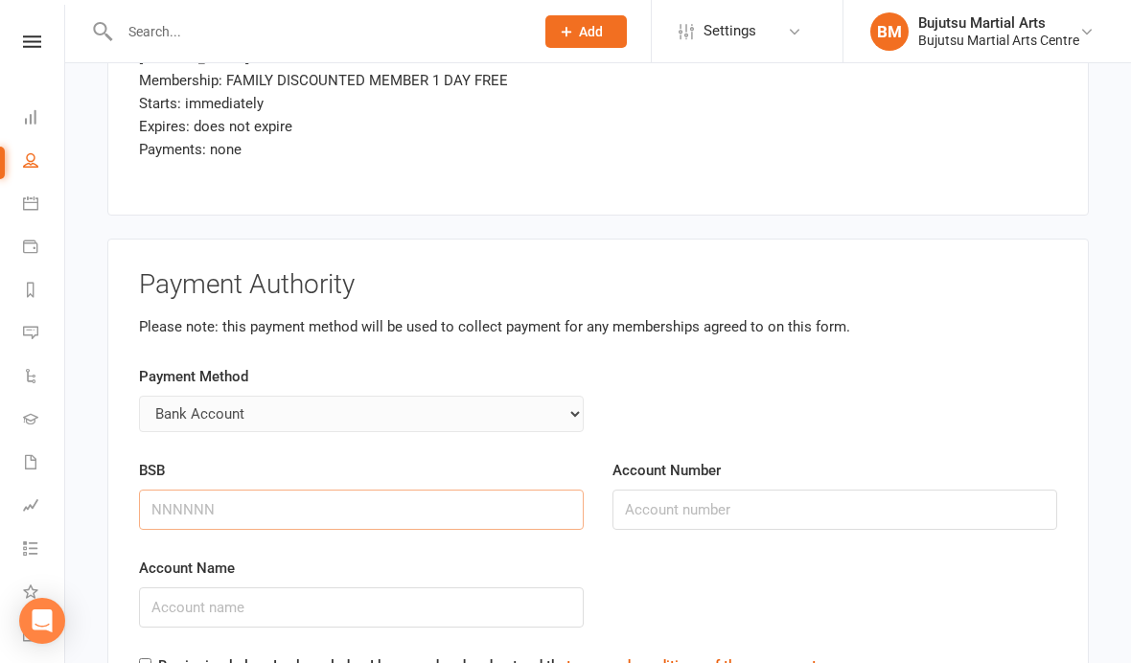
click at [320, 490] on input "BSB" at bounding box center [361, 510] width 445 height 40
click at [330, 490] on input "BSB" at bounding box center [361, 510] width 445 height 40
click at [202, 490] on input "BSB" at bounding box center [361, 510] width 445 height 40
click at [184, 490] on input "BSB" at bounding box center [361, 510] width 445 height 40
type input "082062"
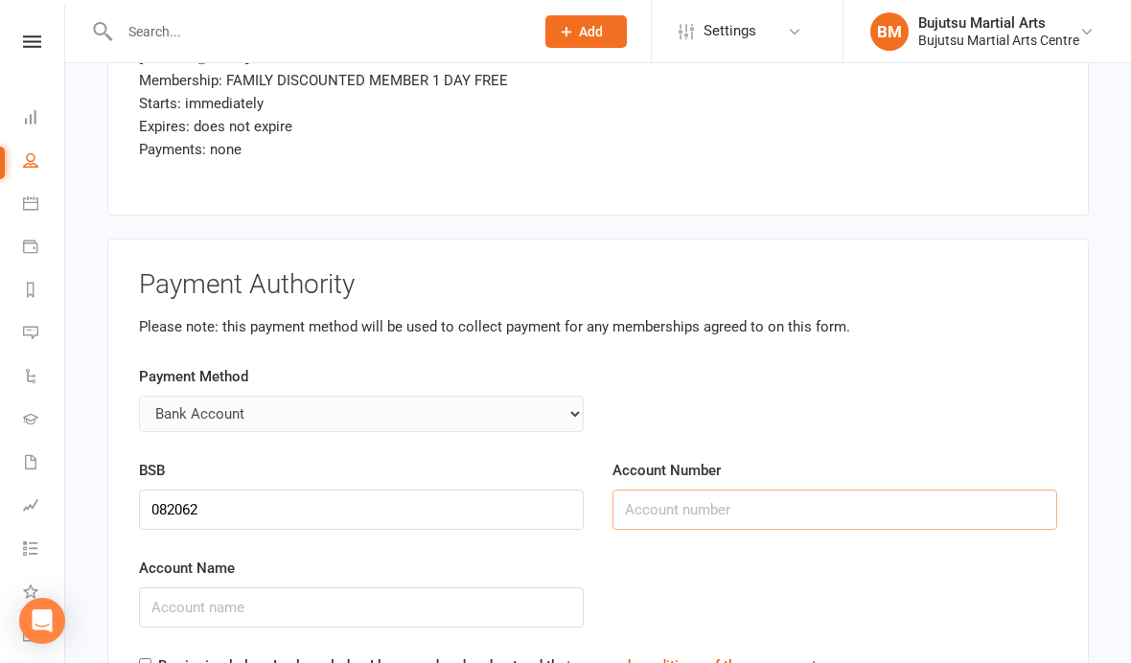
click at [753, 496] on input "Account Number" at bounding box center [834, 510] width 445 height 40
type input "759049897"
click at [391, 587] on input "Account Name" at bounding box center [361, 607] width 445 height 40
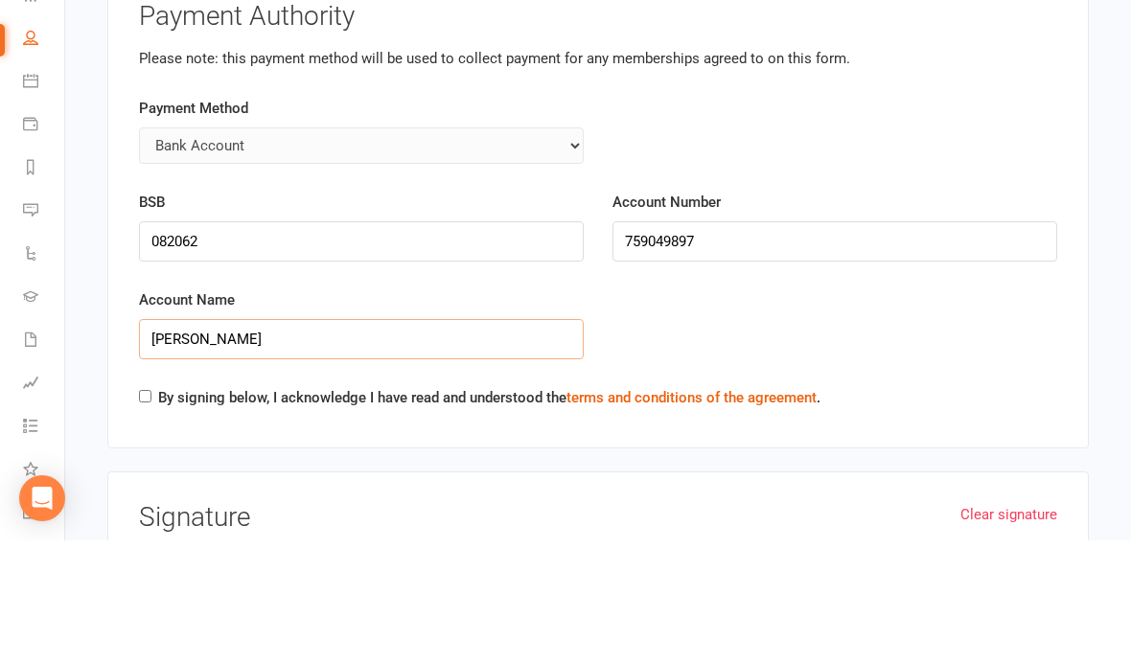
type input "[PERSON_NAME]"
click at [151, 513] on input "By signing below, I acknowledge I have read and understood the terms and condit…" at bounding box center [145, 519] width 12 height 12
checkbox input "true"
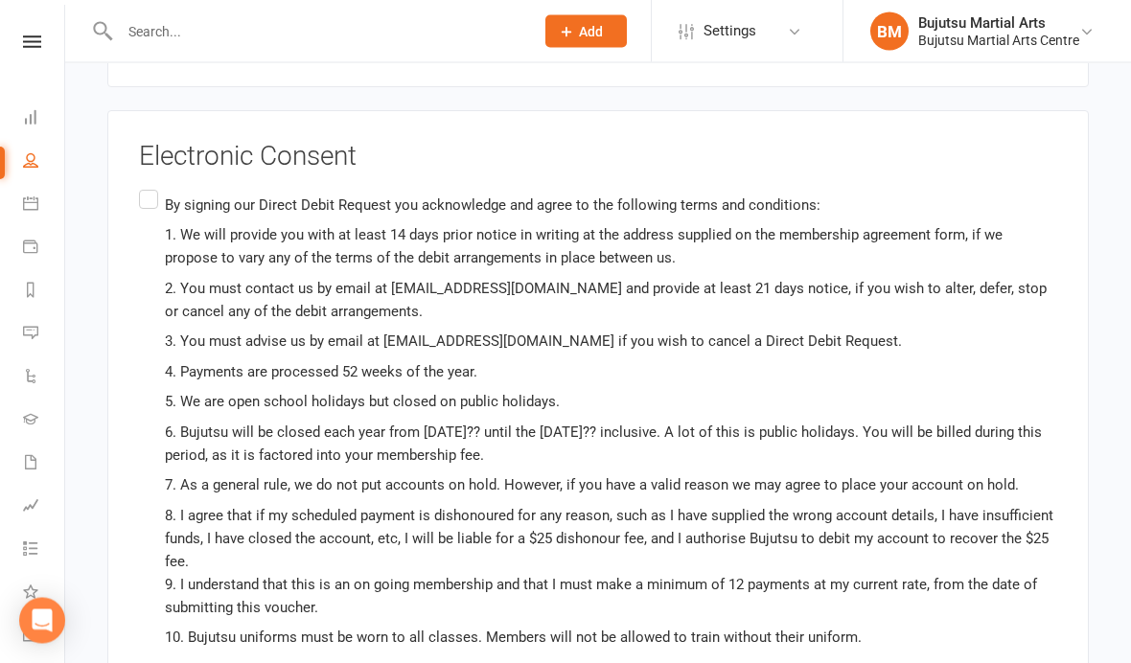
scroll to position [7554, 0]
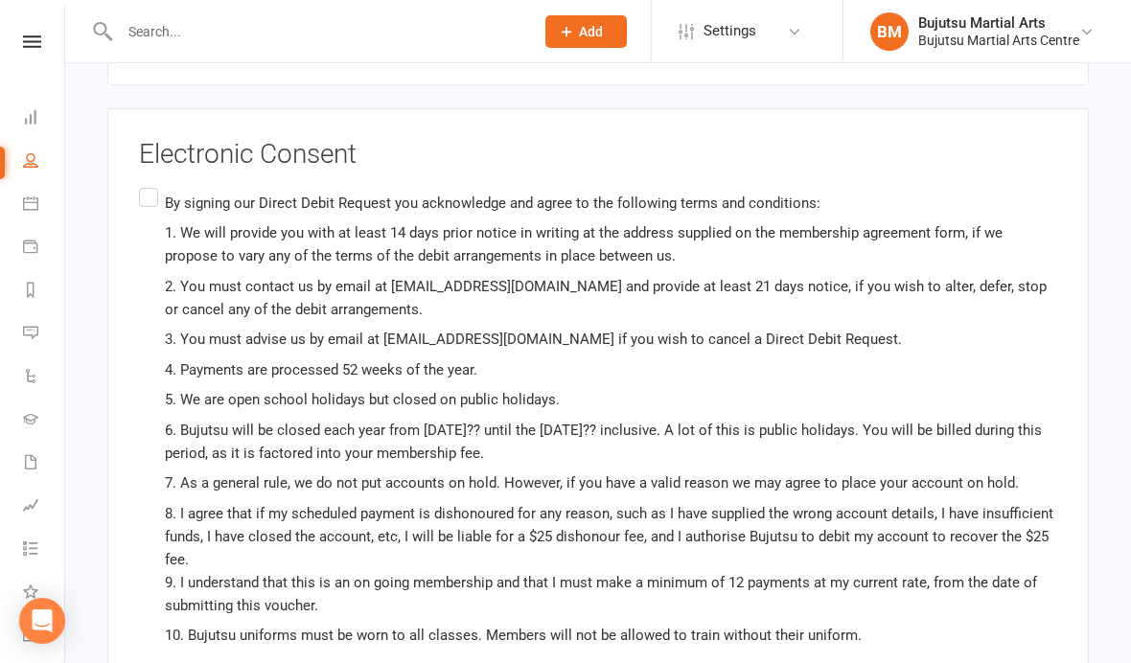
click at [140, 184] on label "By signing our Direct Debit Request you acknowledge and agree to the following …" at bounding box center [598, 449] width 918 height 531
click at [140, 184] on input "By signing our Direct Debit Request you acknowledge and agree to the following …" at bounding box center [145, 184] width 12 height 0
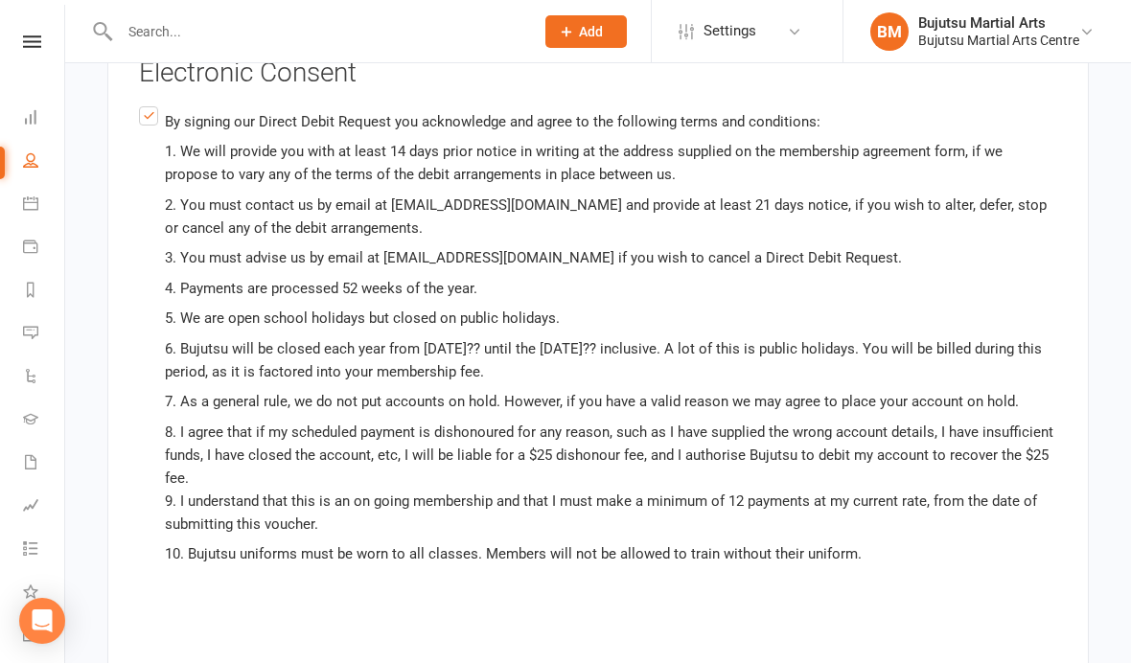
scroll to position [7637, 0]
